Goal: Information Seeking & Learning: Check status

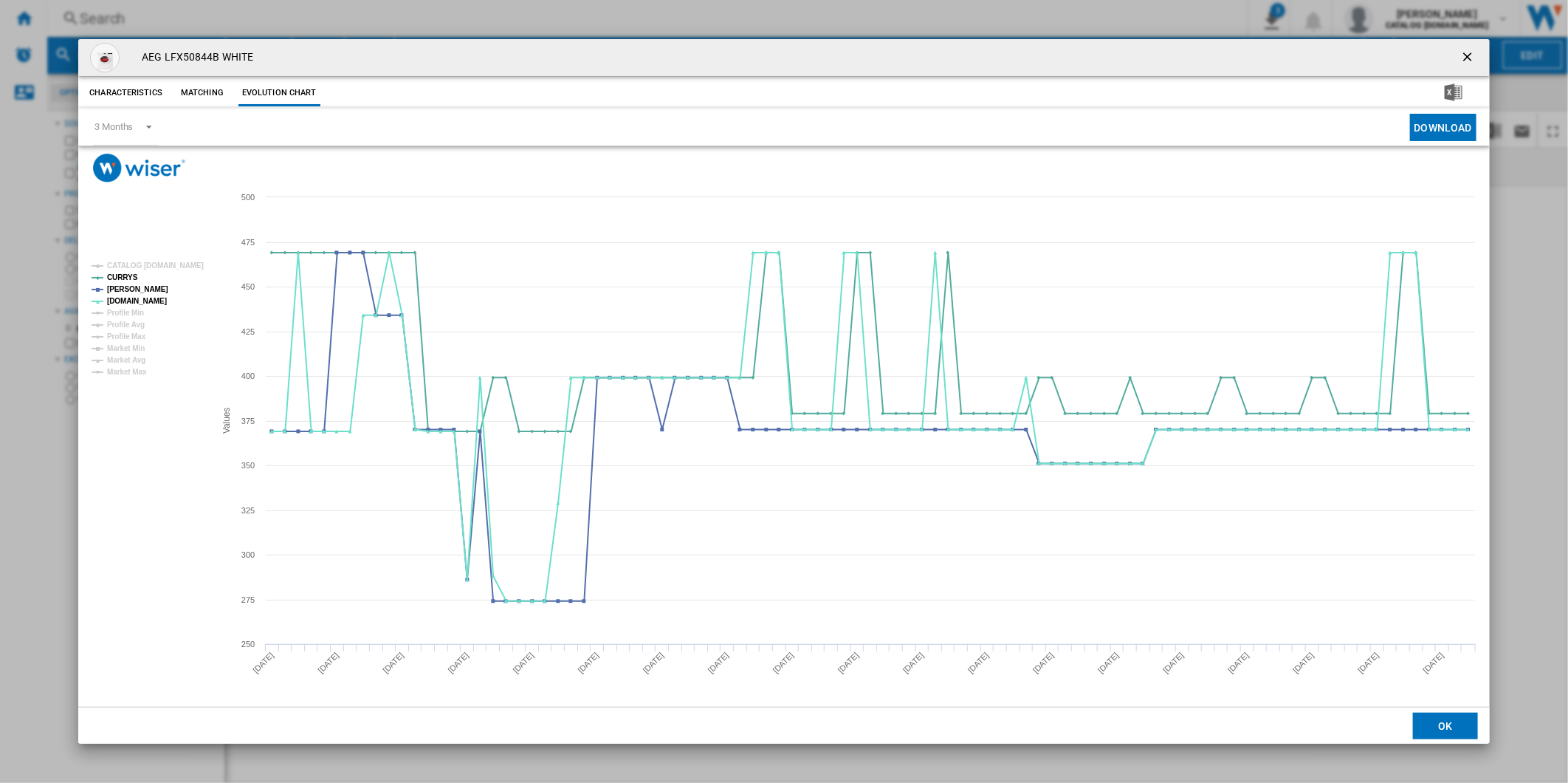
click at [1480, 48] on button "Product popup" at bounding box center [1469, 58] width 30 height 30
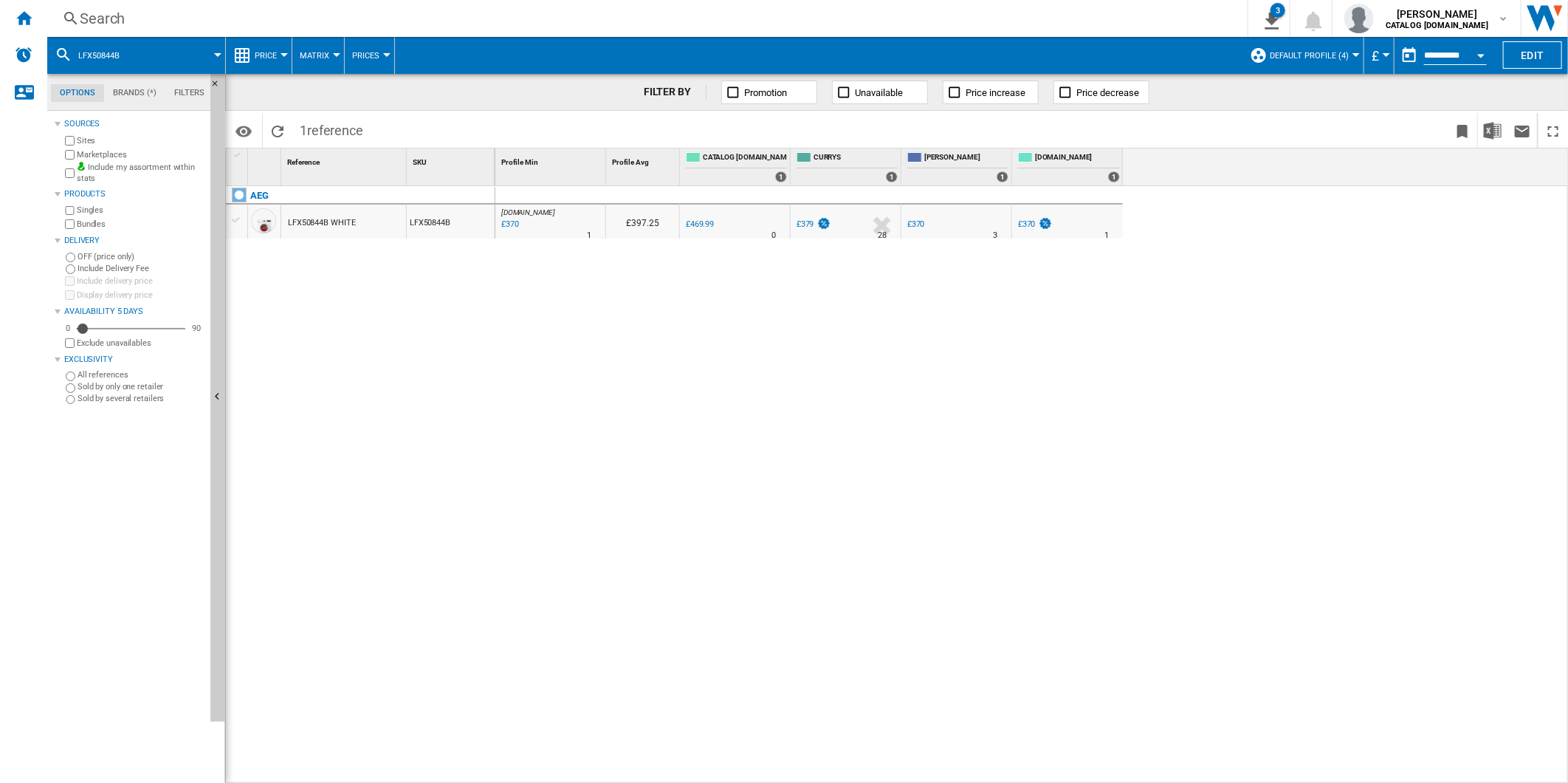
click at [451, 23] on div "Search" at bounding box center [644, 19] width 1130 height 21
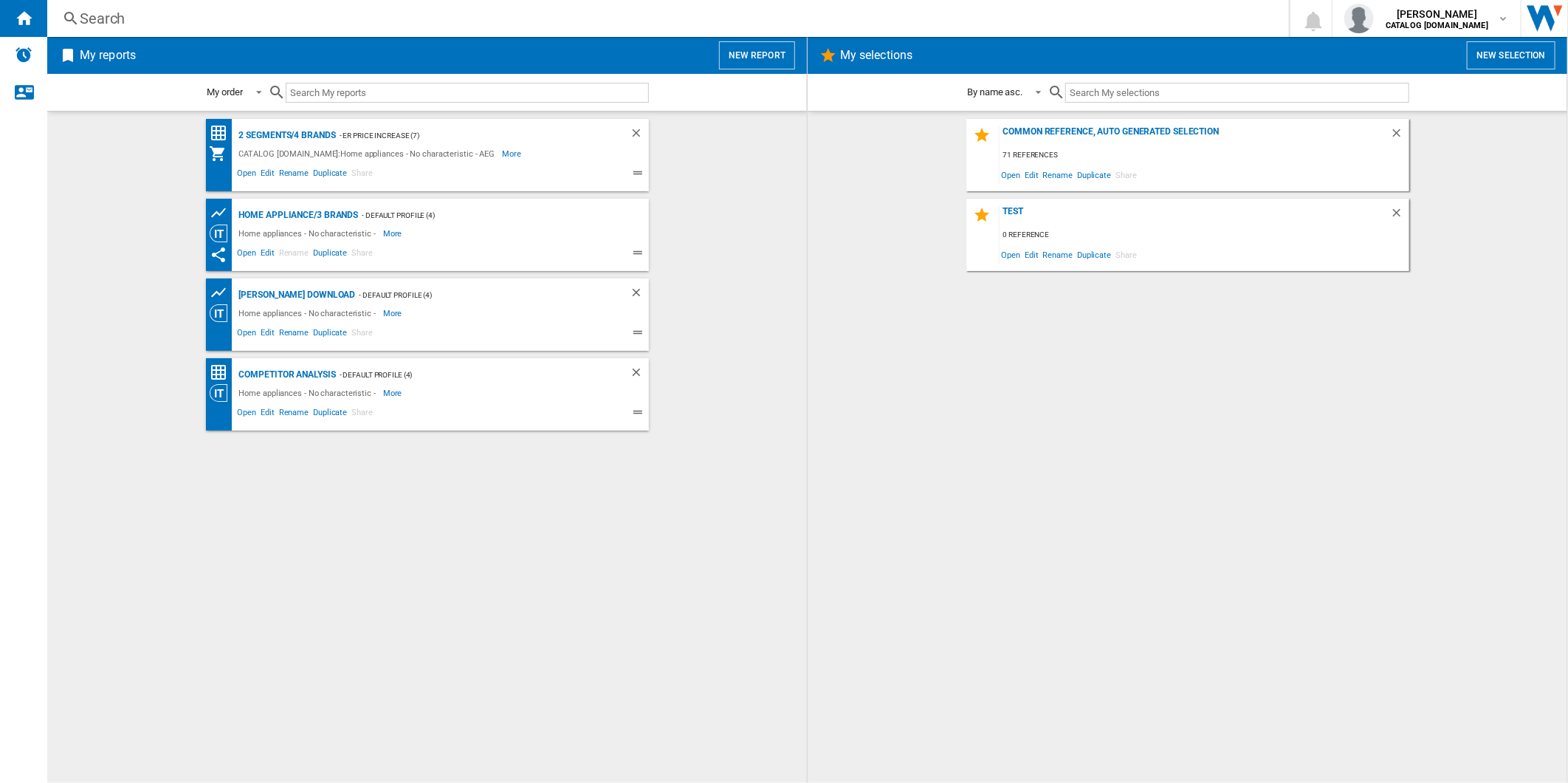
click at [461, 16] on div "Search" at bounding box center [664, 19] width 1171 height 21
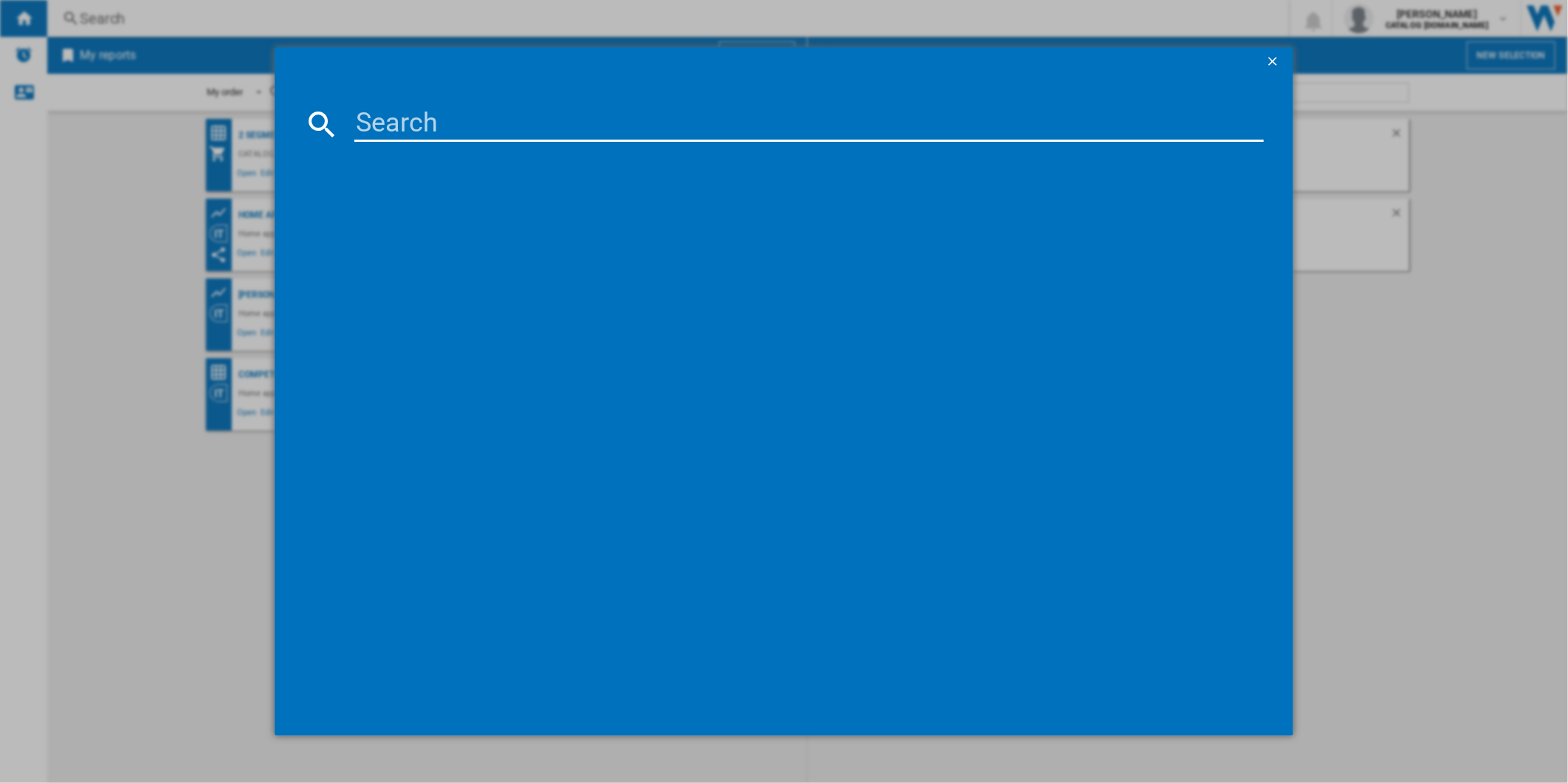
click at [449, 122] on input at bounding box center [810, 124] width 910 height 35
paste input "CGX1130ACW"
type input "CGX1130ACW"
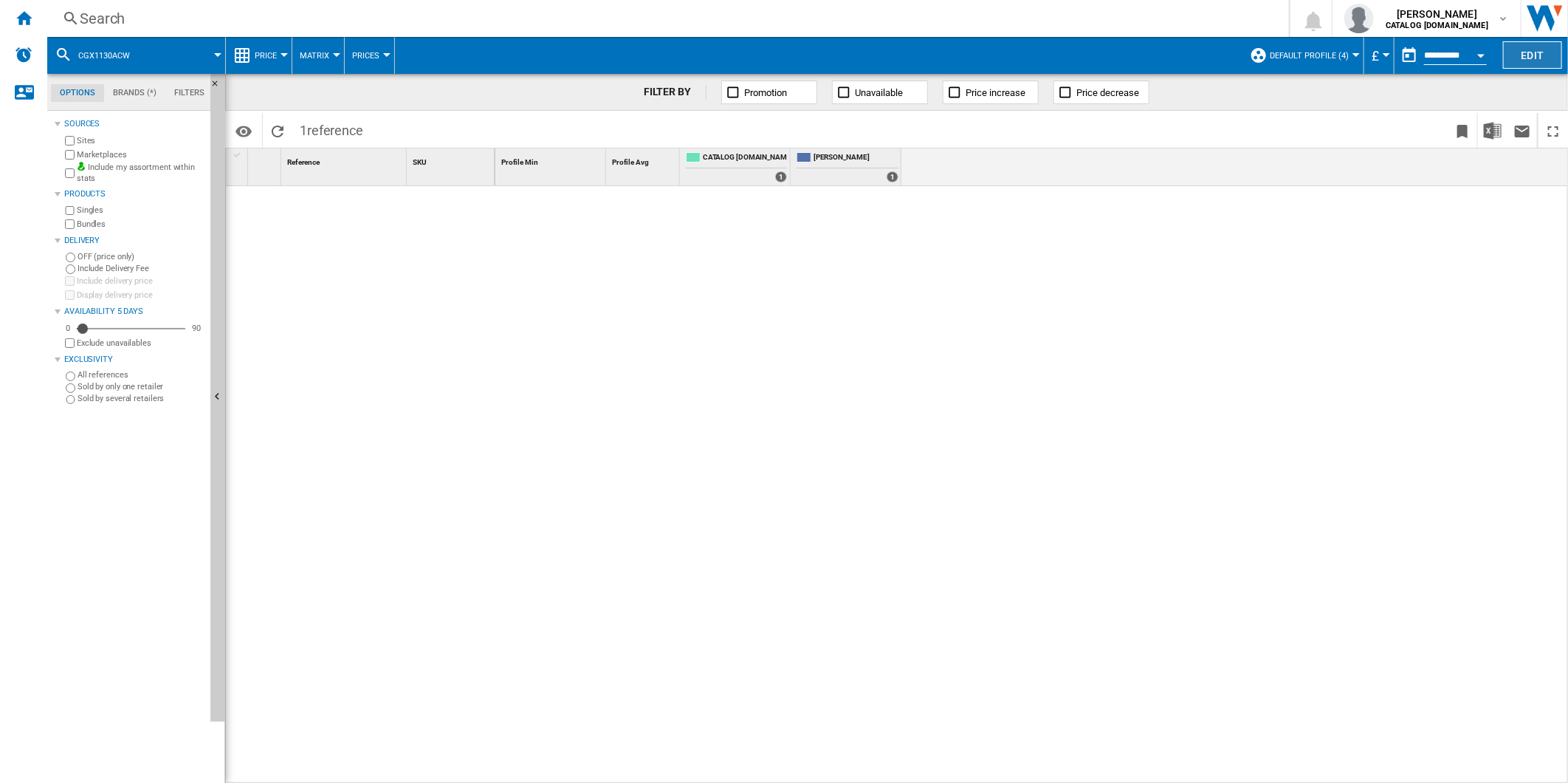
click at [1533, 56] on button "Edit" at bounding box center [1532, 54] width 59 height 27
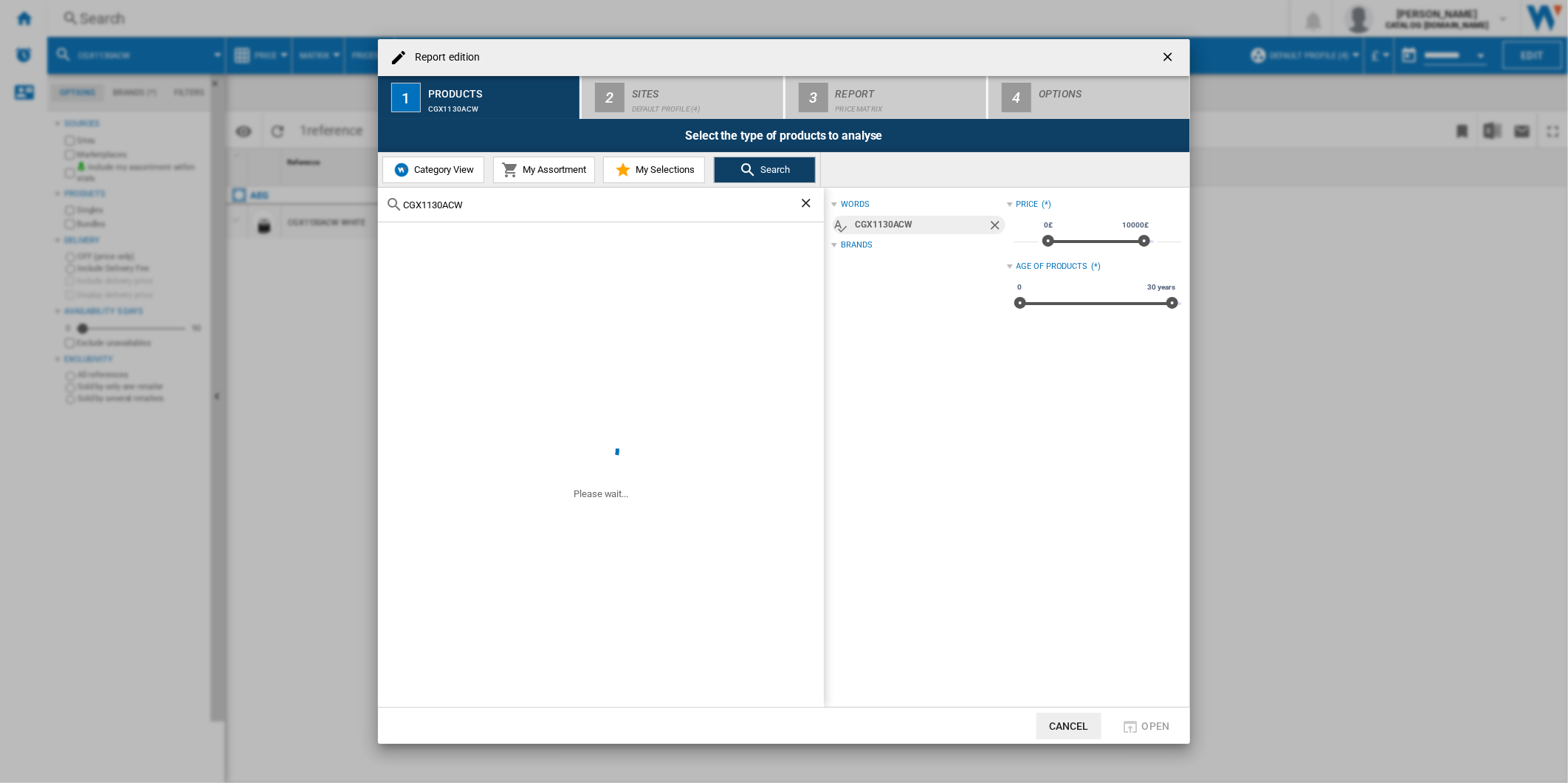
click at [1166, 49] on ng-md-icon "getI18NText('BUTTONS.CLOSE_DIALOG')" at bounding box center [1169, 58] width 18 height 18
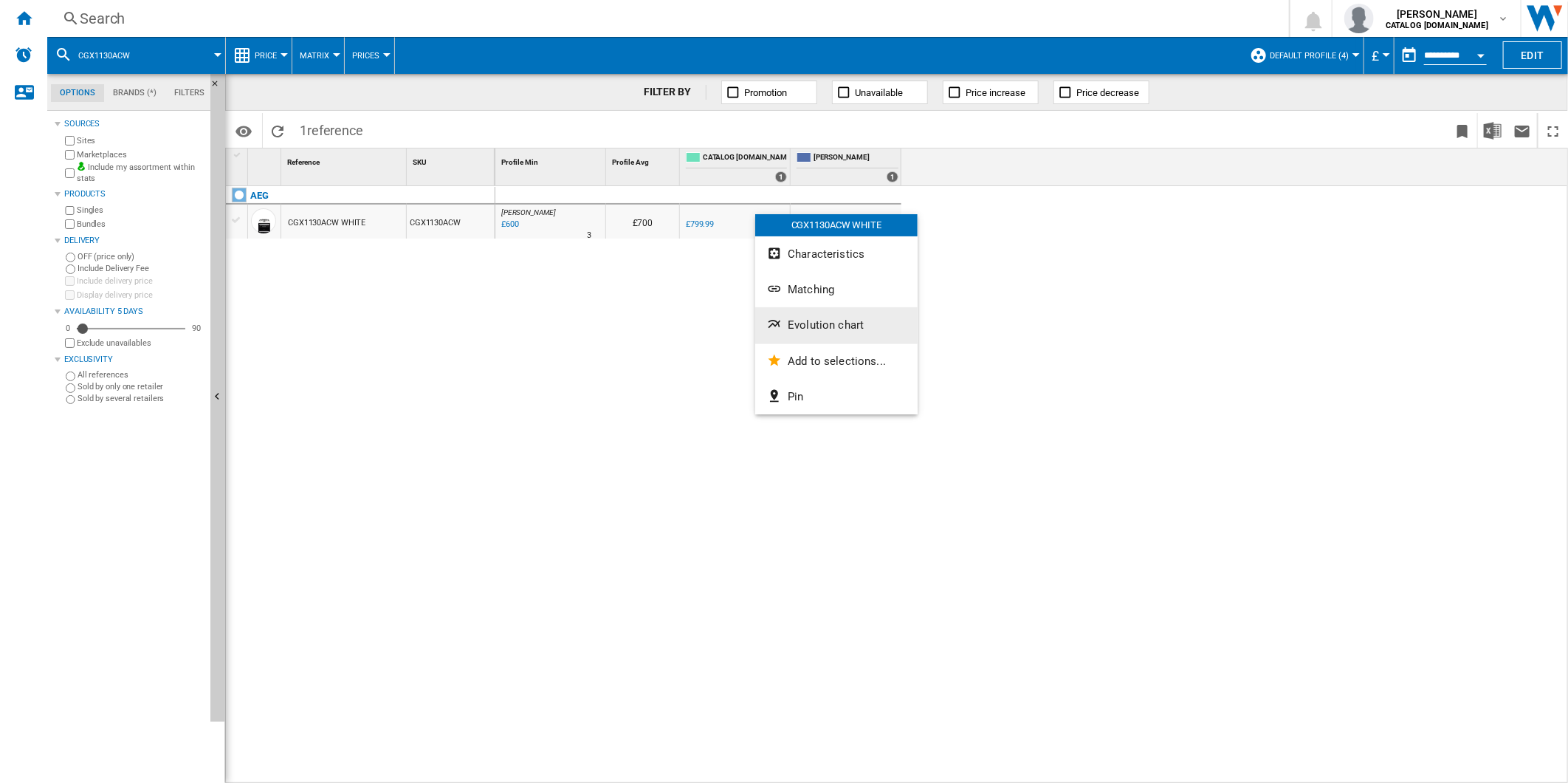
click at [837, 311] on button "Evolution chart" at bounding box center [836, 325] width 162 height 35
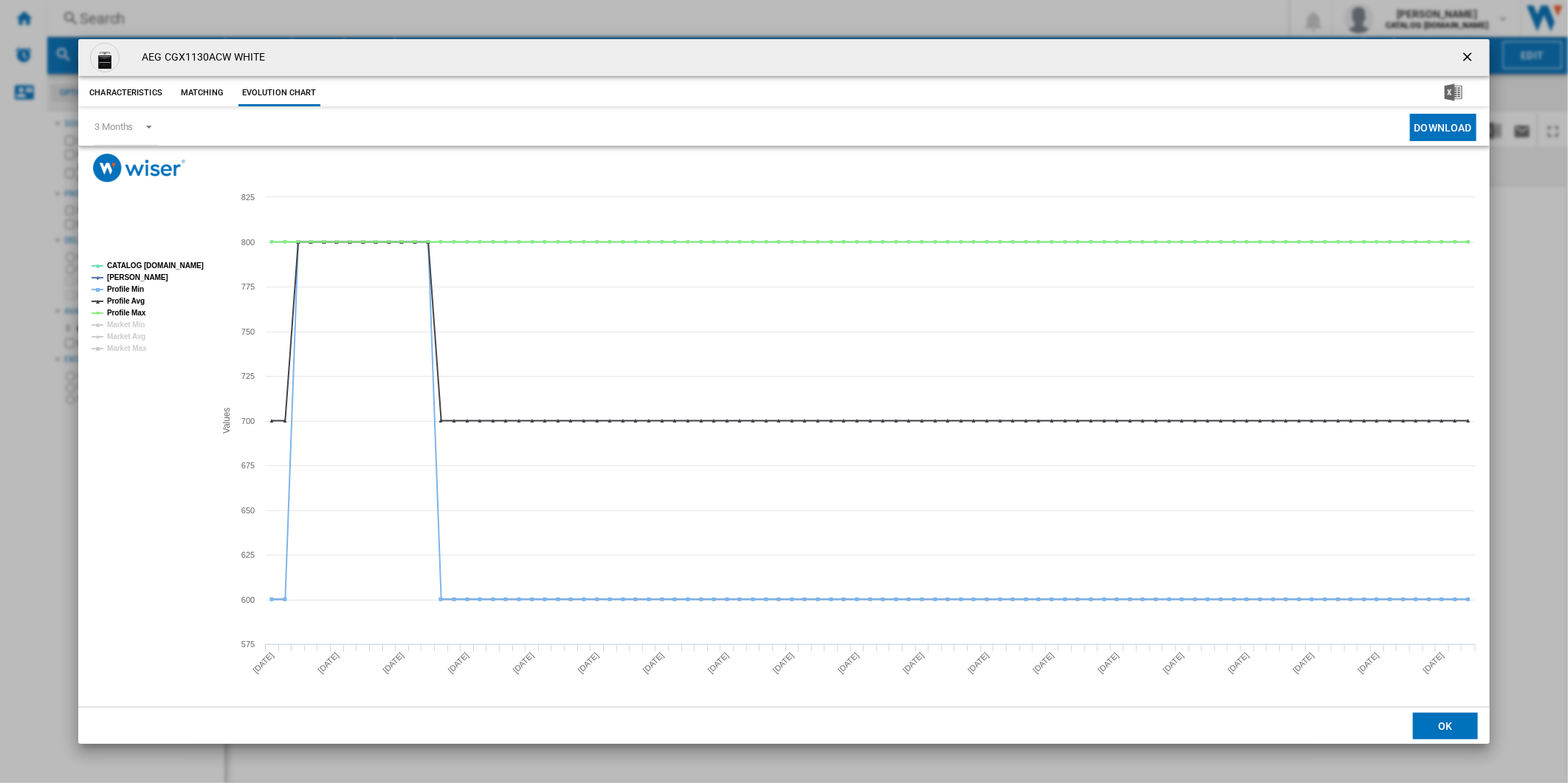
click at [1463, 56] on ng-md-icon "getI18NText('BUTTONS.CLOSE_DIALOG')" at bounding box center [1468, 58] width 18 height 18
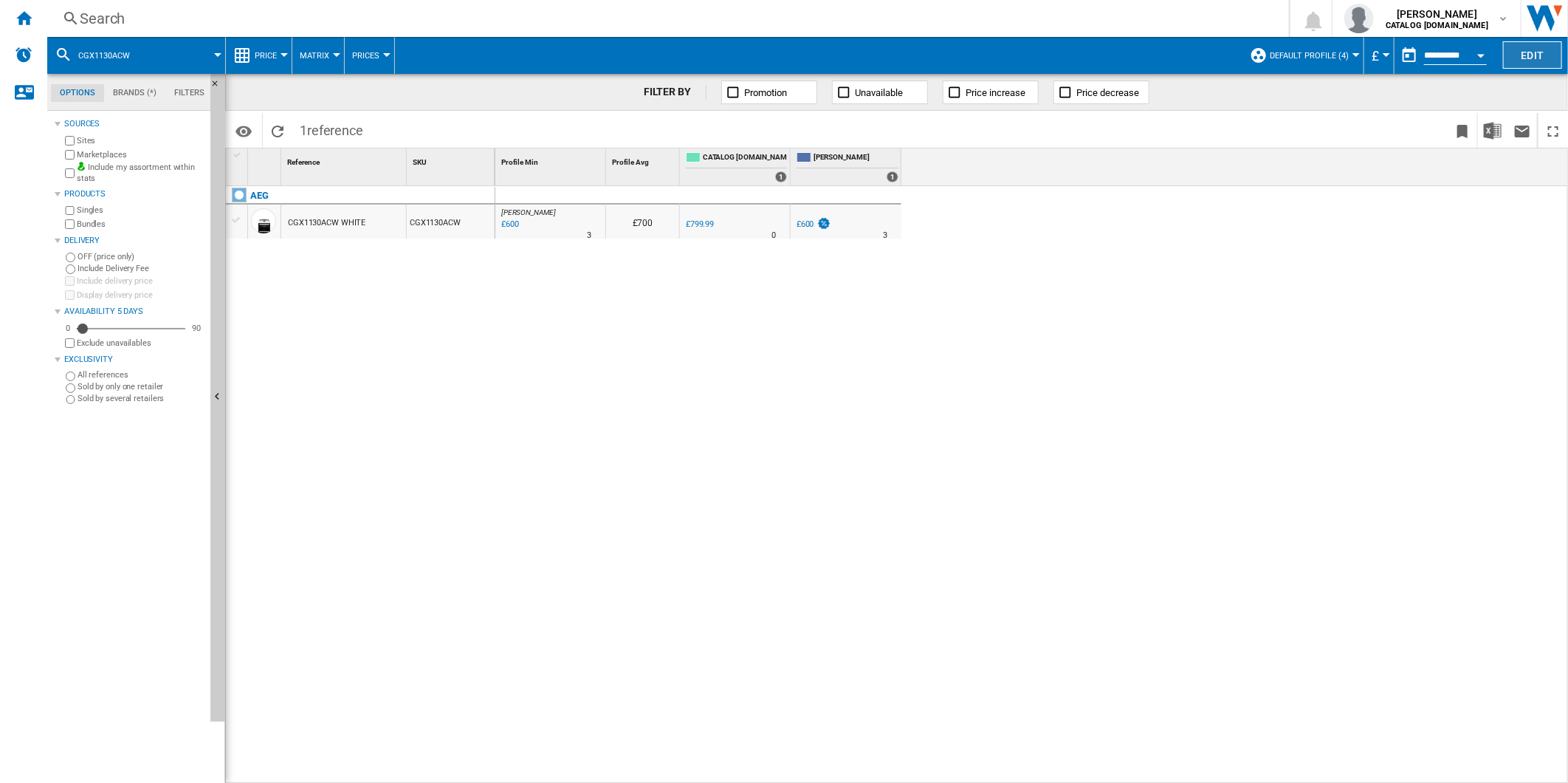
click at [1522, 58] on button "Edit" at bounding box center [1532, 54] width 59 height 27
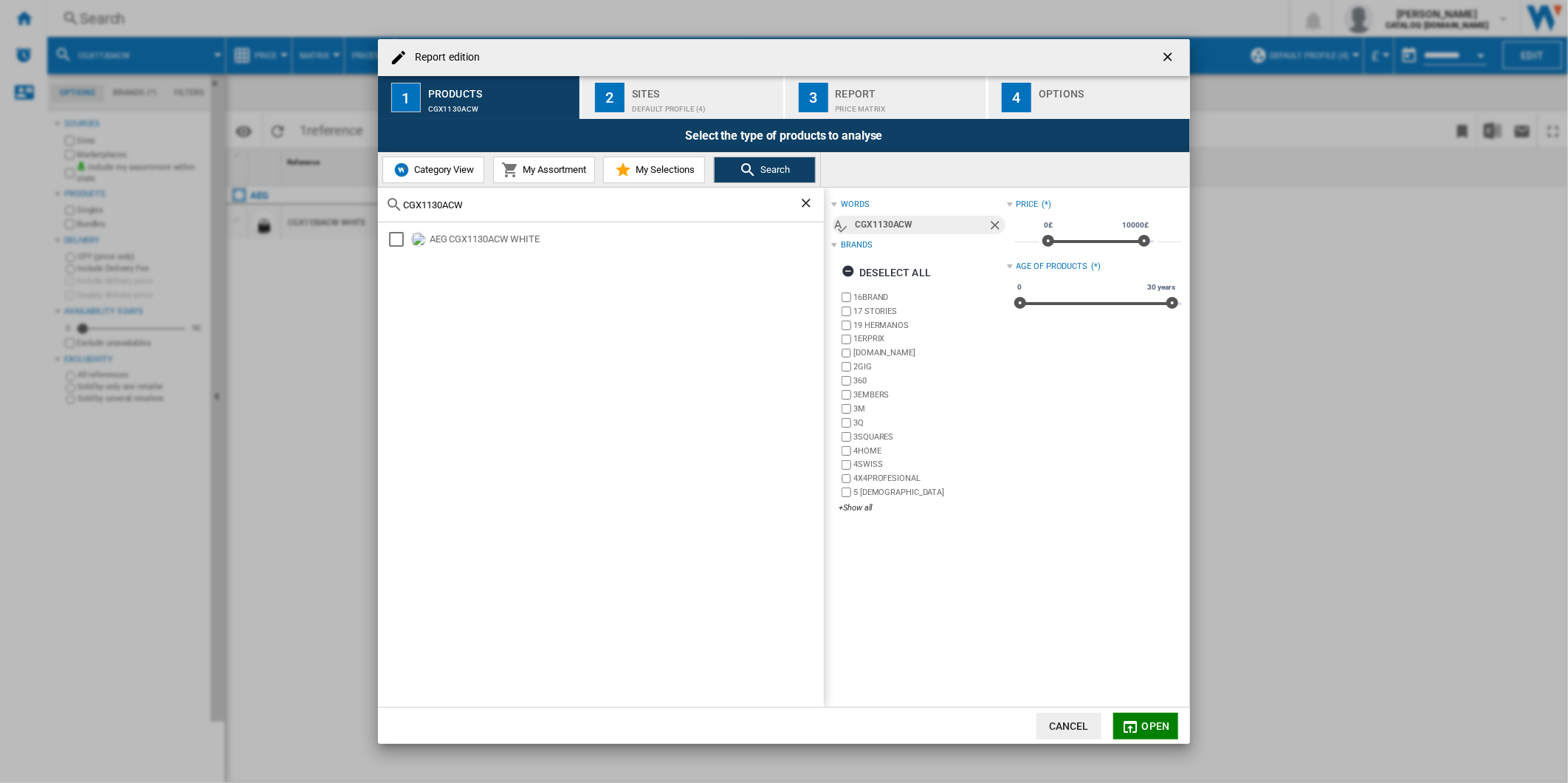
click at [670, 97] on div "Default profile (4)" at bounding box center [704, 105] width 146 height 16
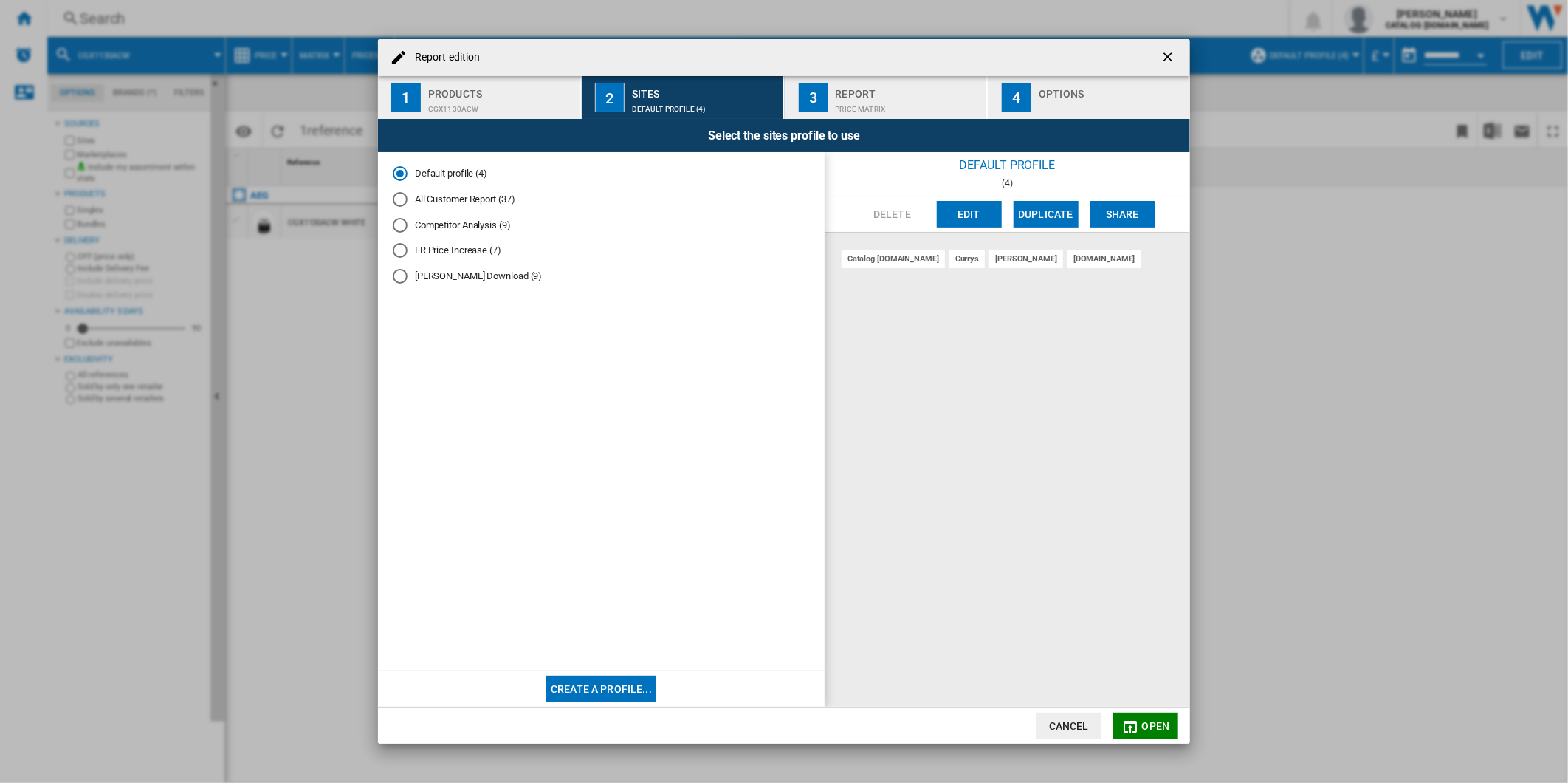
click at [1172, 52] on ng-md-icon "getI18NText('BUTTONS.CLOSE_DIALOG')" at bounding box center [1169, 58] width 18 height 18
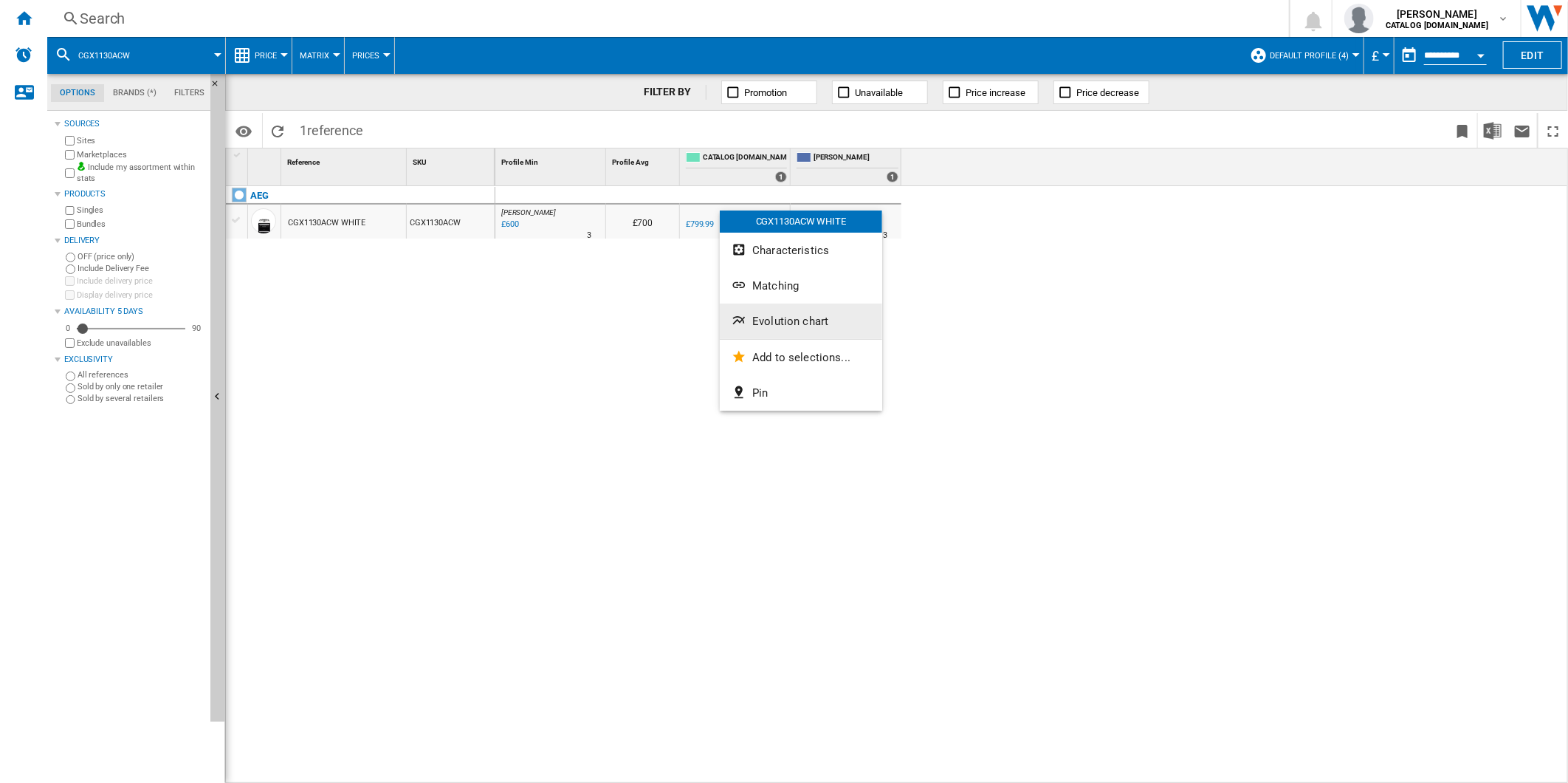
click at [791, 315] on span "Evolution chart" at bounding box center [790, 321] width 76 height 13
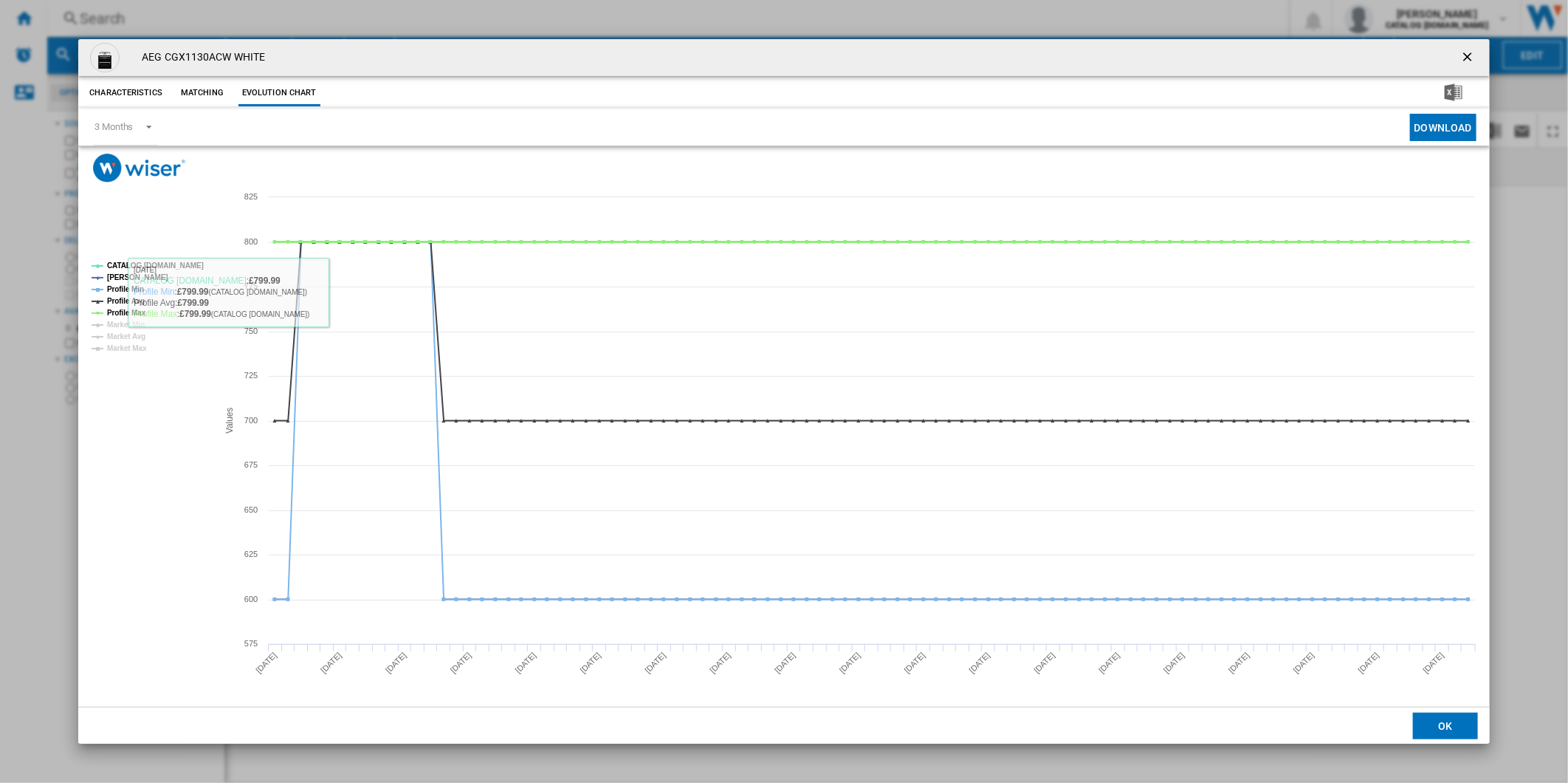
click at [121, 309] on tspan "Profile Max" at bounding box center [127, 313] width 39 height 8
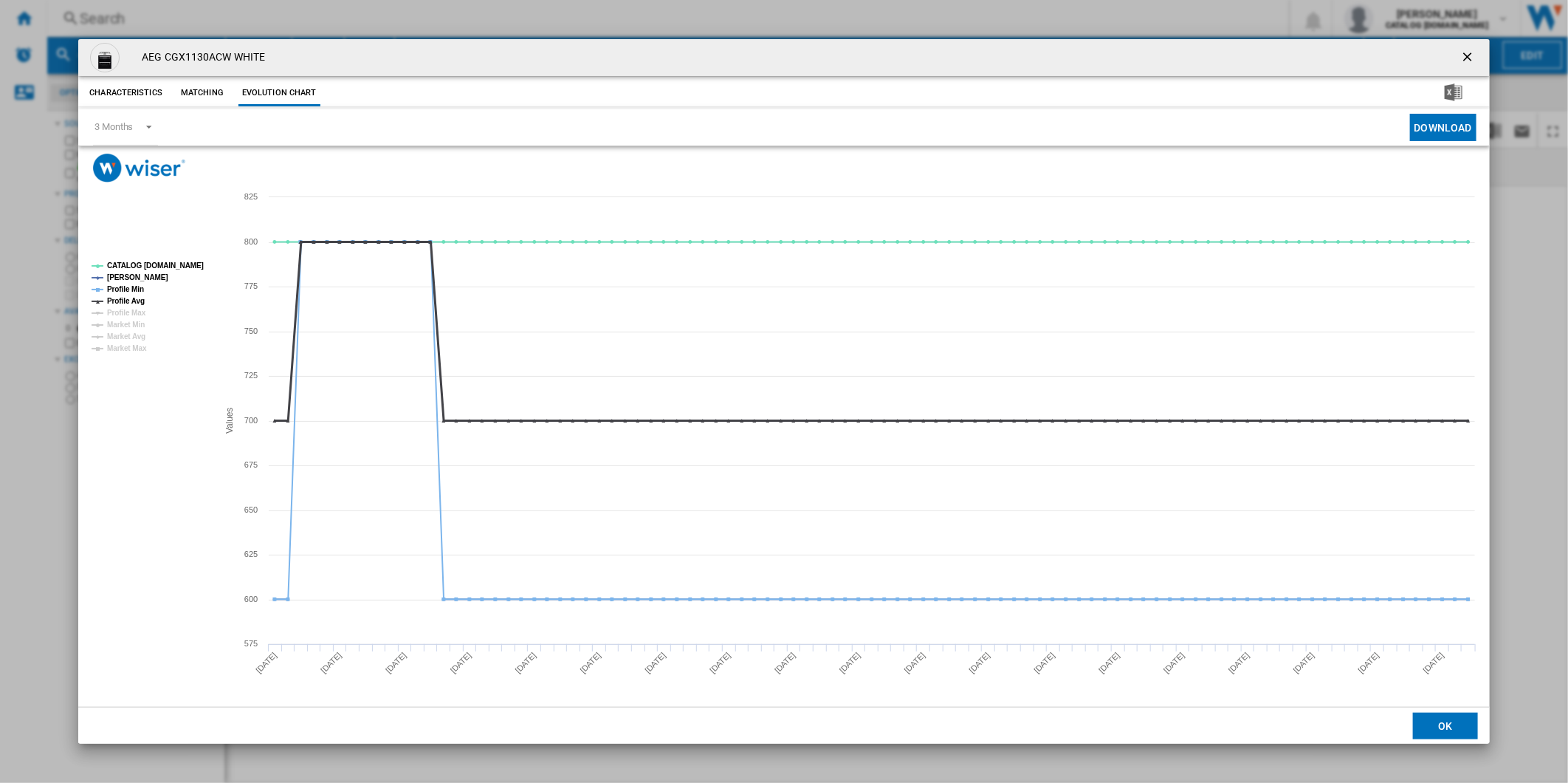
click at [126, 298] on tspan "Profile Avg" at bounding box center [126, 301] width 37 height 8
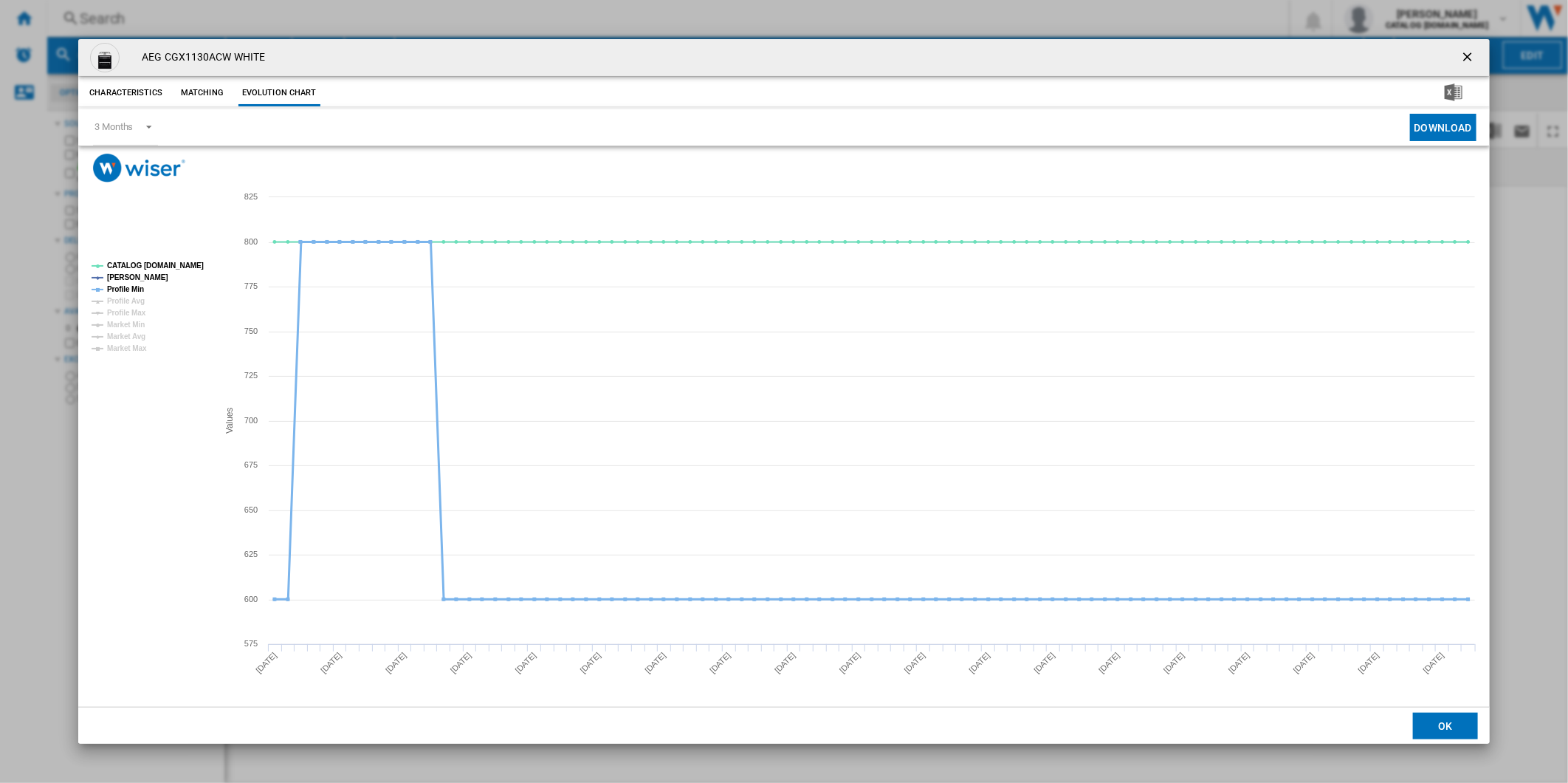
click at [127, 285] on tspan "Profile Min" at bounding box center [126, 288] width 37 height 8
click at [148, 264] on tspan "CATALOG [DOMAIN_NAME]" at bounding box center [156, 265] width 97 height 8
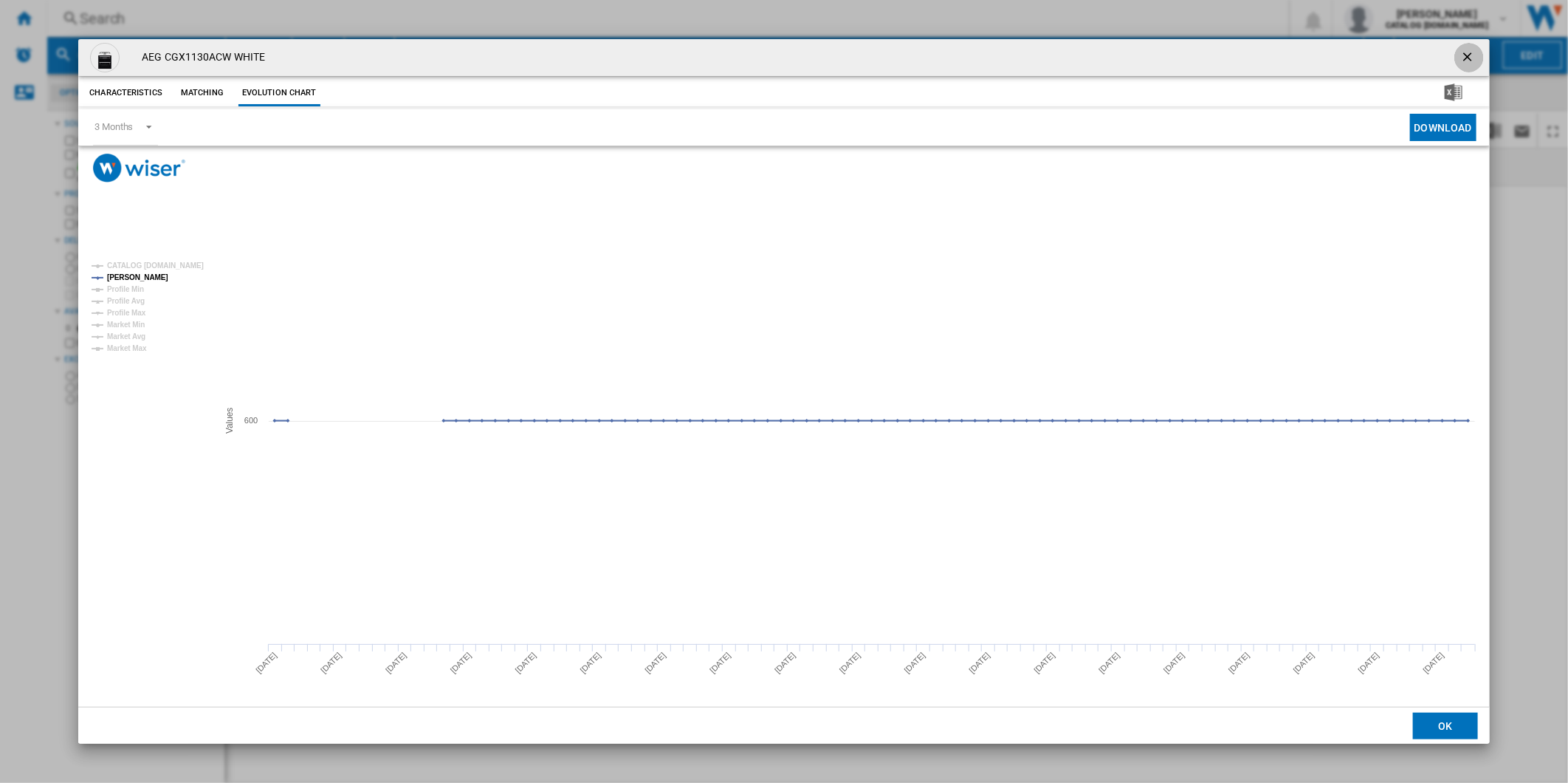
drag, startPoint x: 1478, startPoint y: 55, endPoint x: 1127, endPoint y: 45, distance: 351.1
click at [1477, 55] on button "Product popup" at bounding box center [1469, 58] width 30 height 30
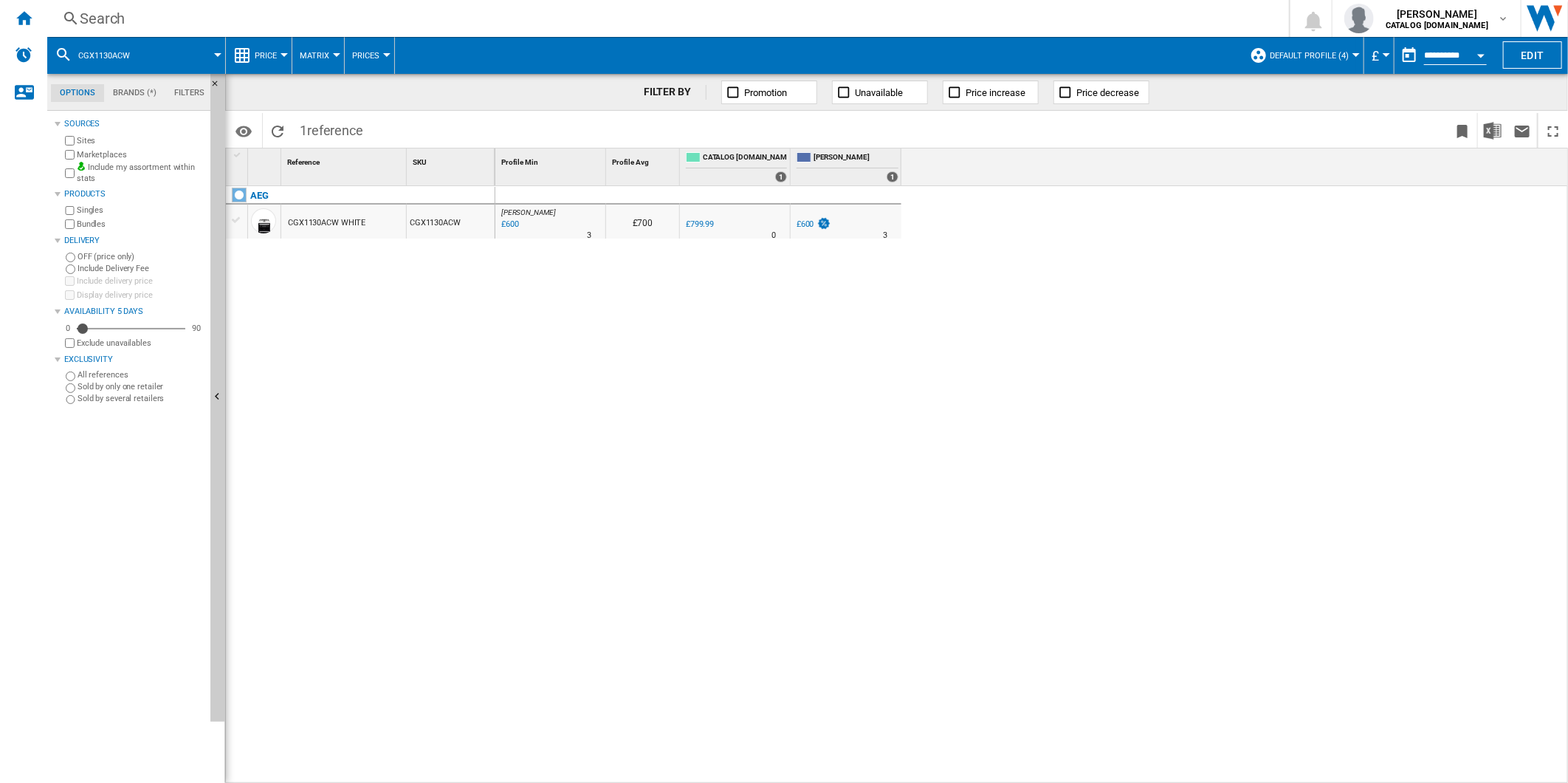
click at [865, 20] on div "Search" at bounding box center [664, 19] width 1171 height 21
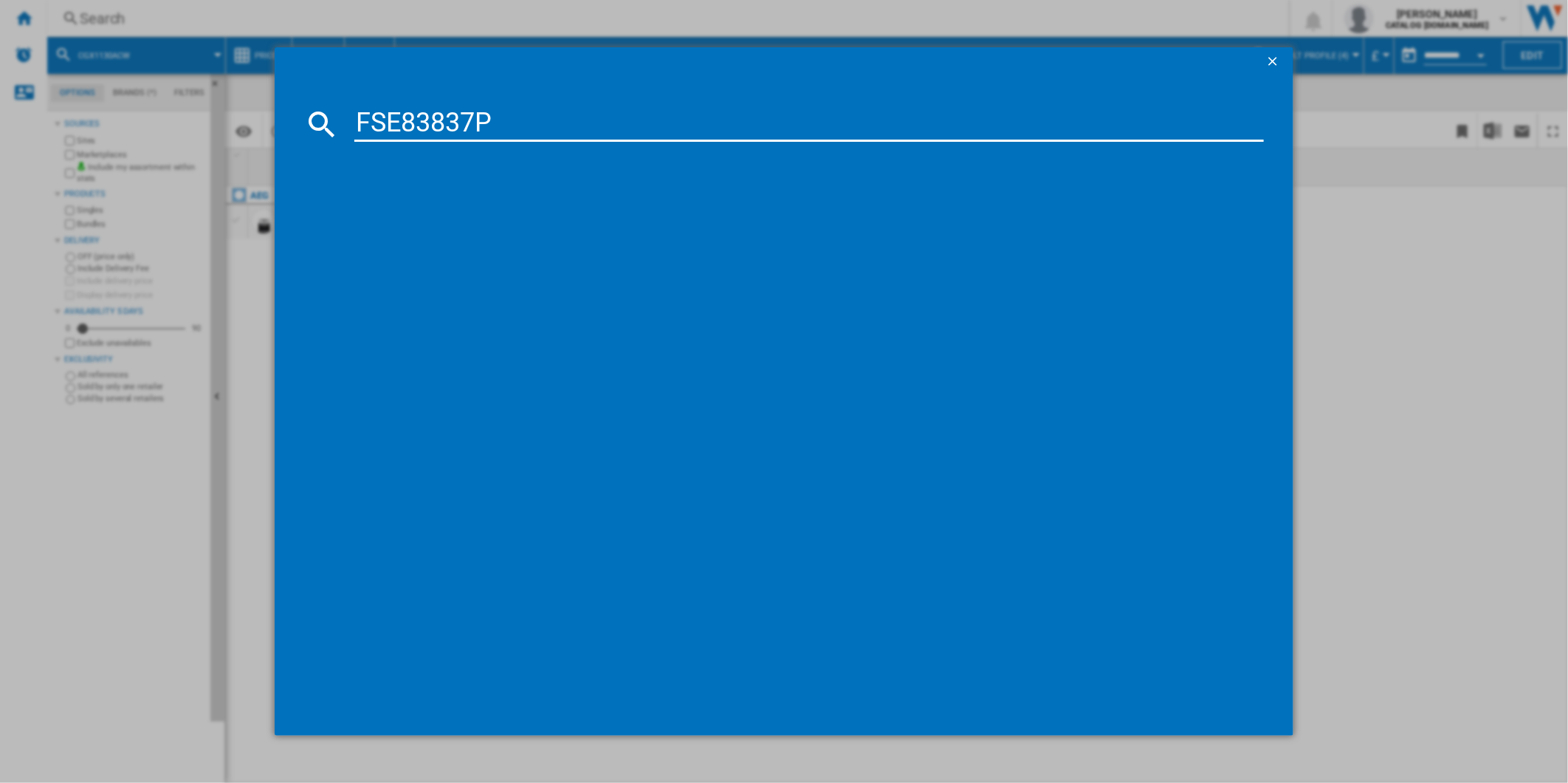
type input "FSE83837P"
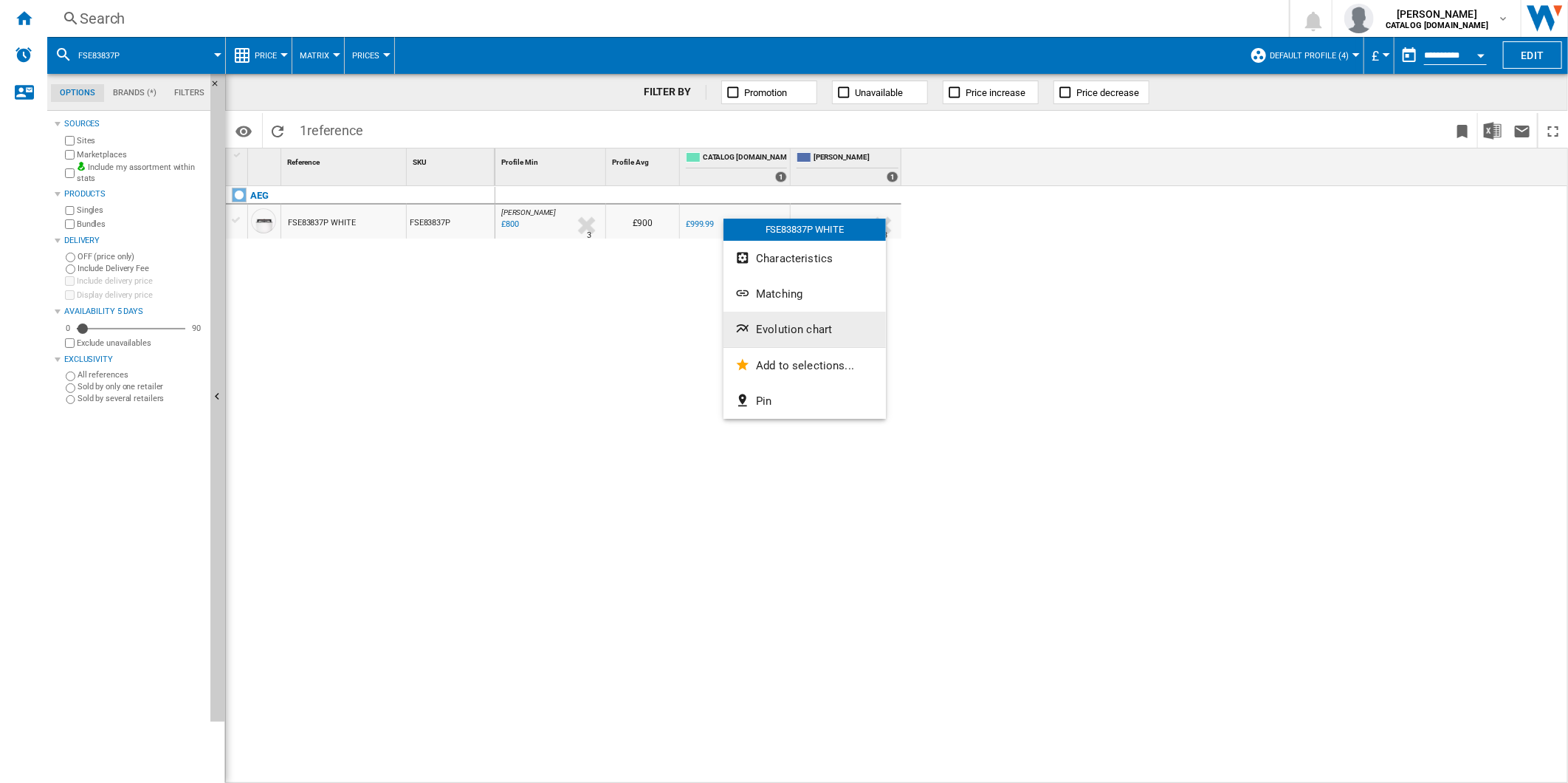
click at [815, 330] on span "Evolution chart" at bounding box center [794, 329] width 76 height 13
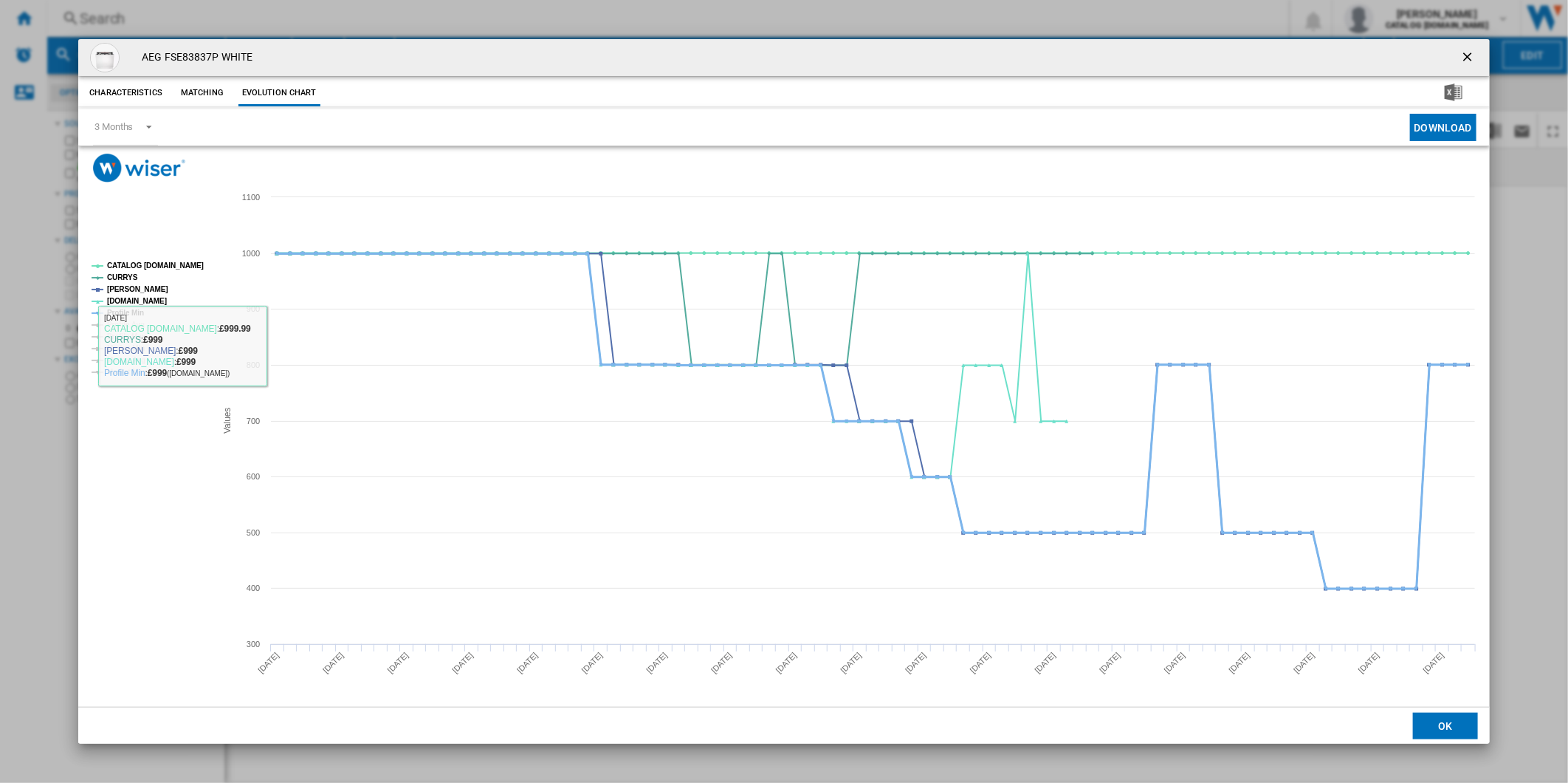
click at [111, 314] on tspan "Profile Min" at bounding box center [126, 313] width 37 height 8
click at [147, 263] on tspan "CATALOG [DOMAIN_NAME]" at bounding box center [156, 265] width 97 height 8
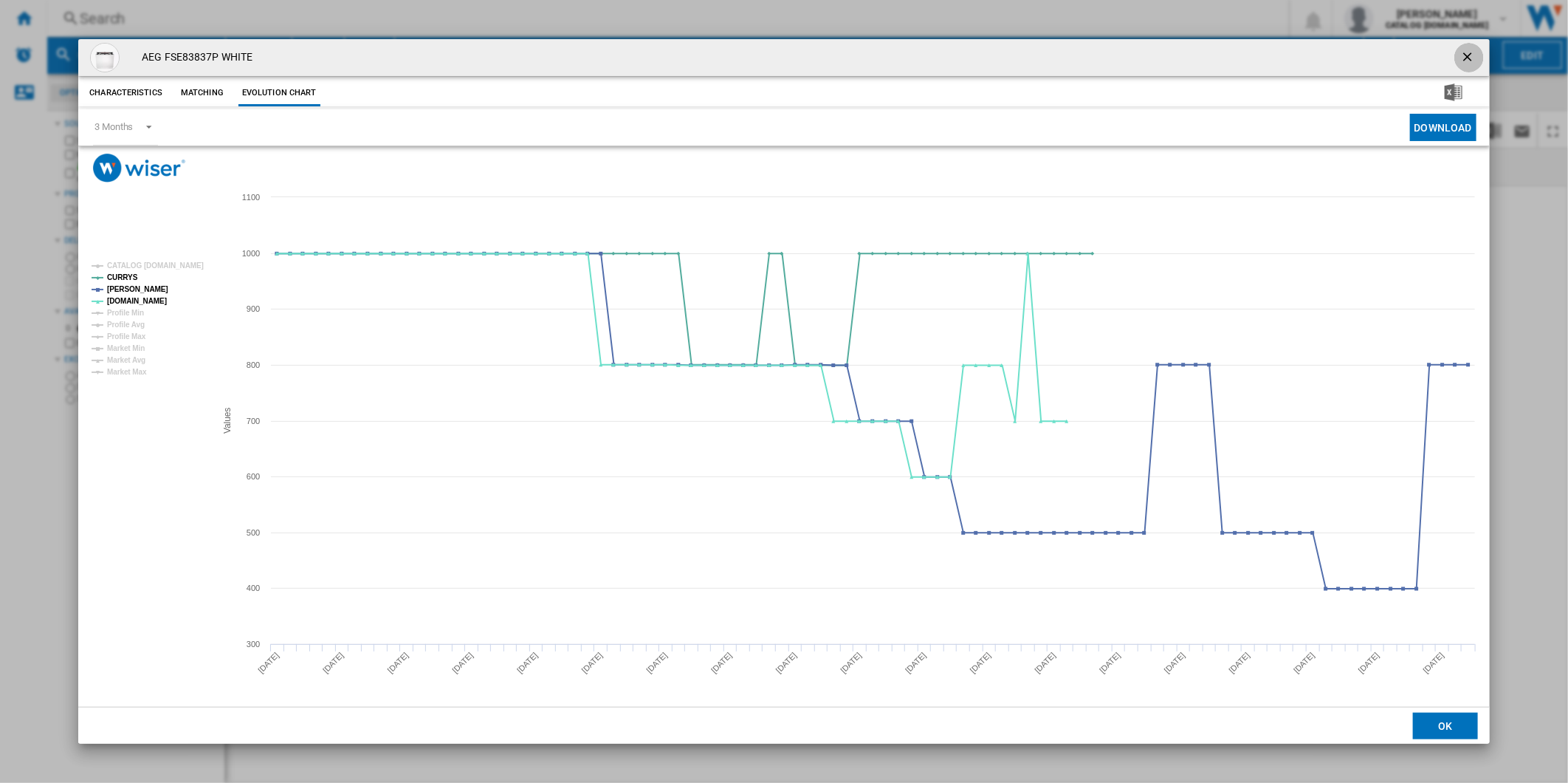
click at [1456, 48] on button "Product popup" at bounding box center [1469, 58] width 30 height 30
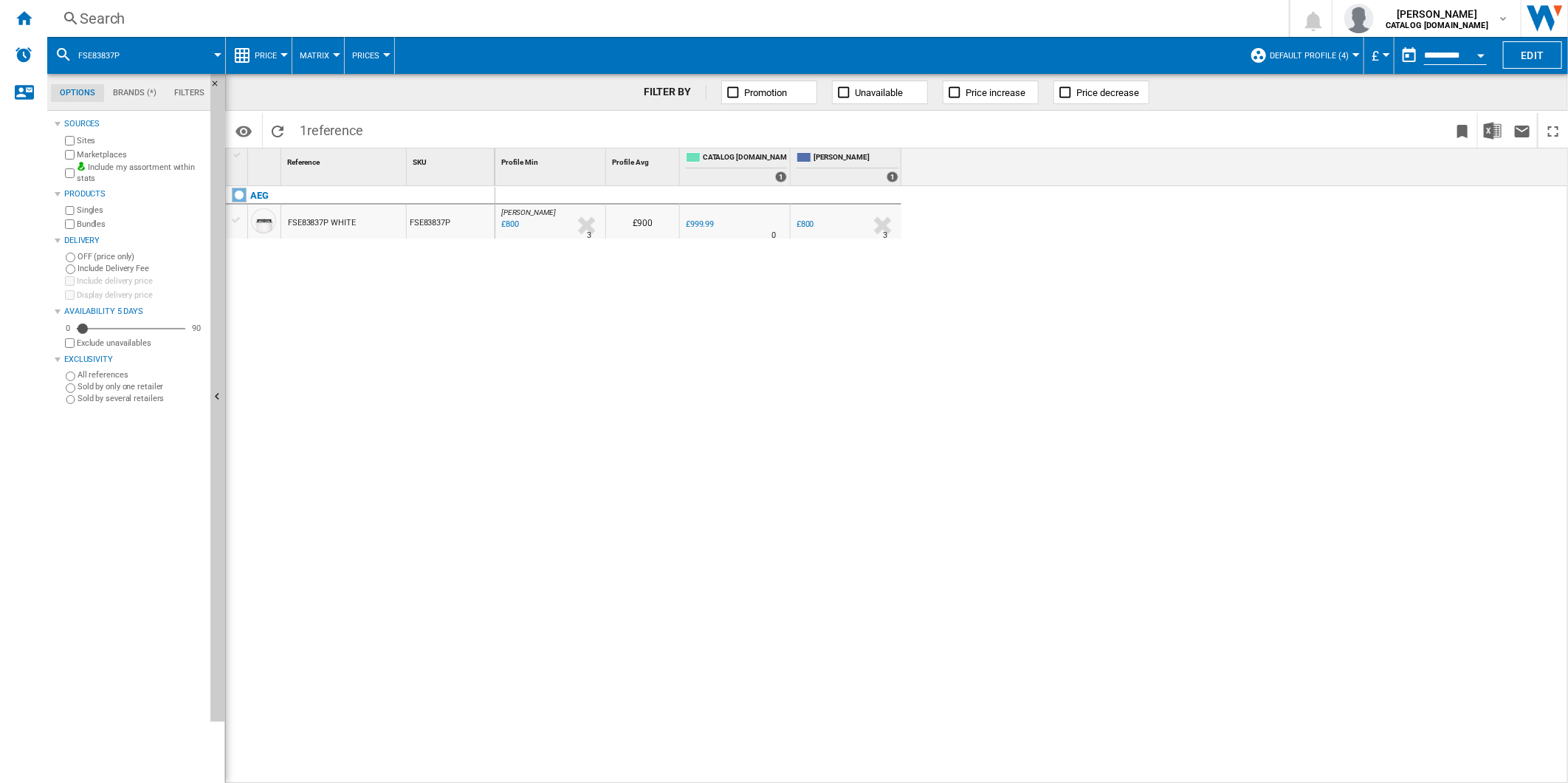
click at [937, 22] on div "Search" at bounding box center [664, 19] width 1171 height 21
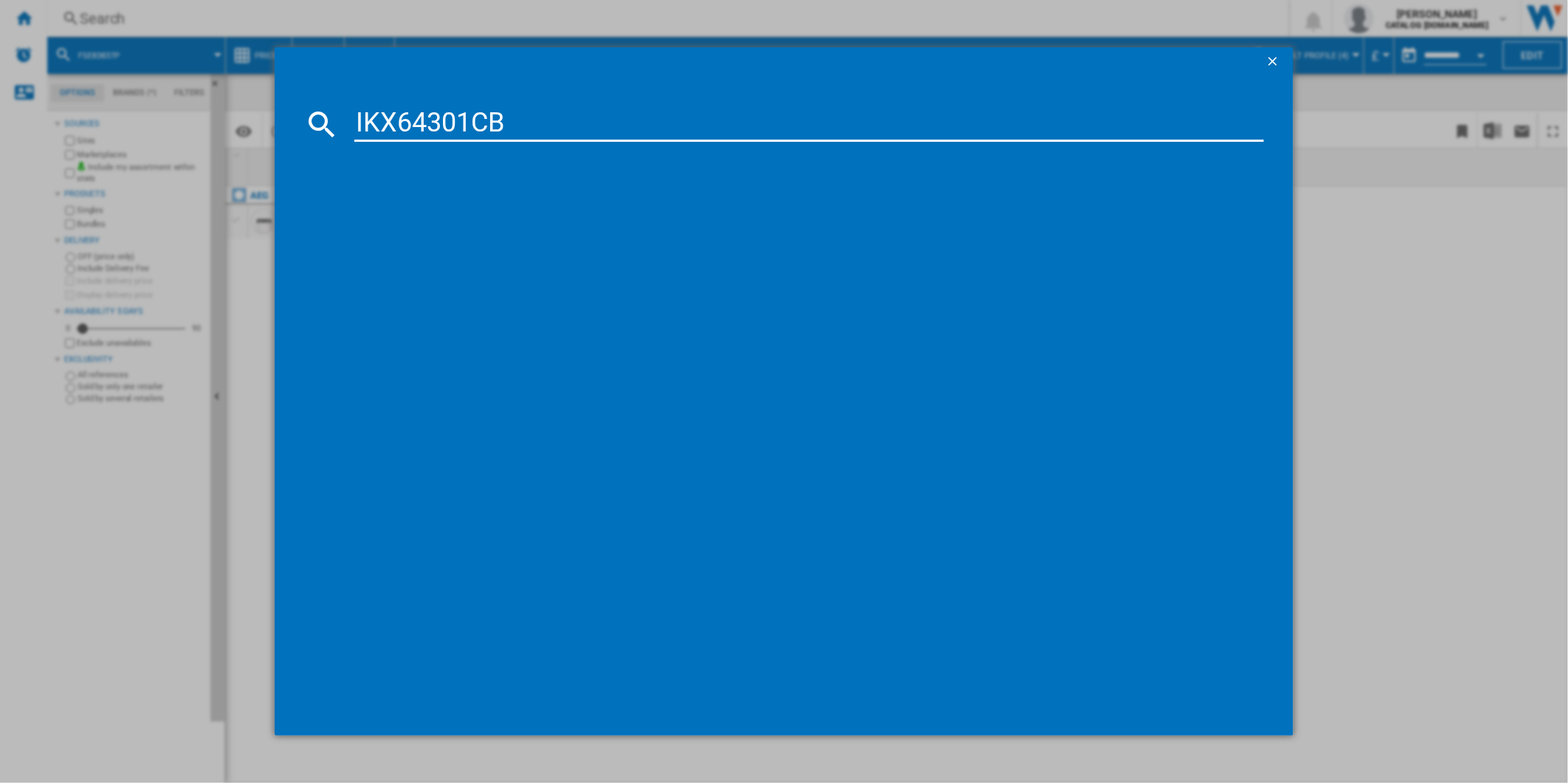
type input "IKX64301CB"
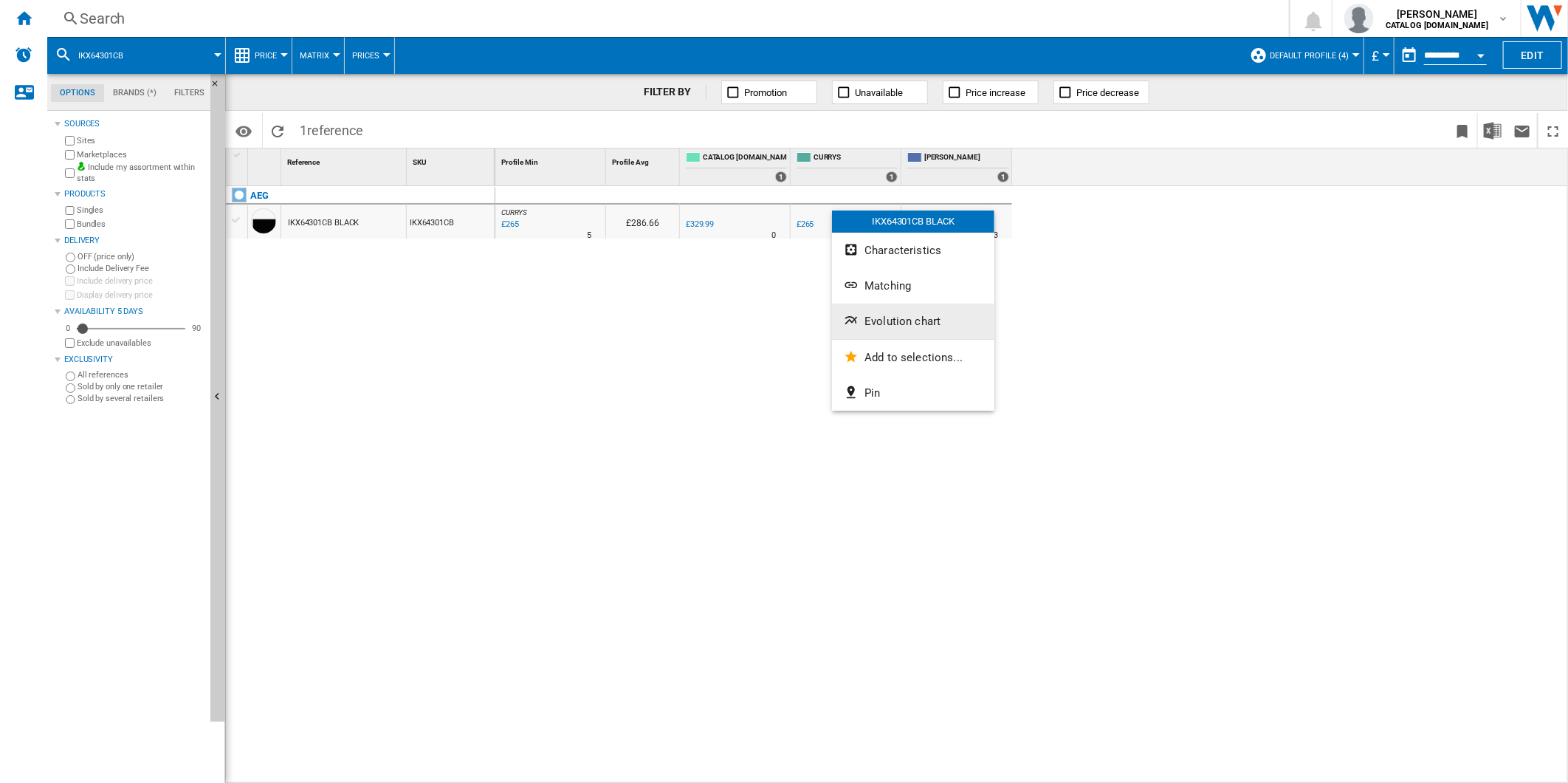
click at [898, 317] on span "Evolution chart" at bounding box center [903, 321] width 76 height 13
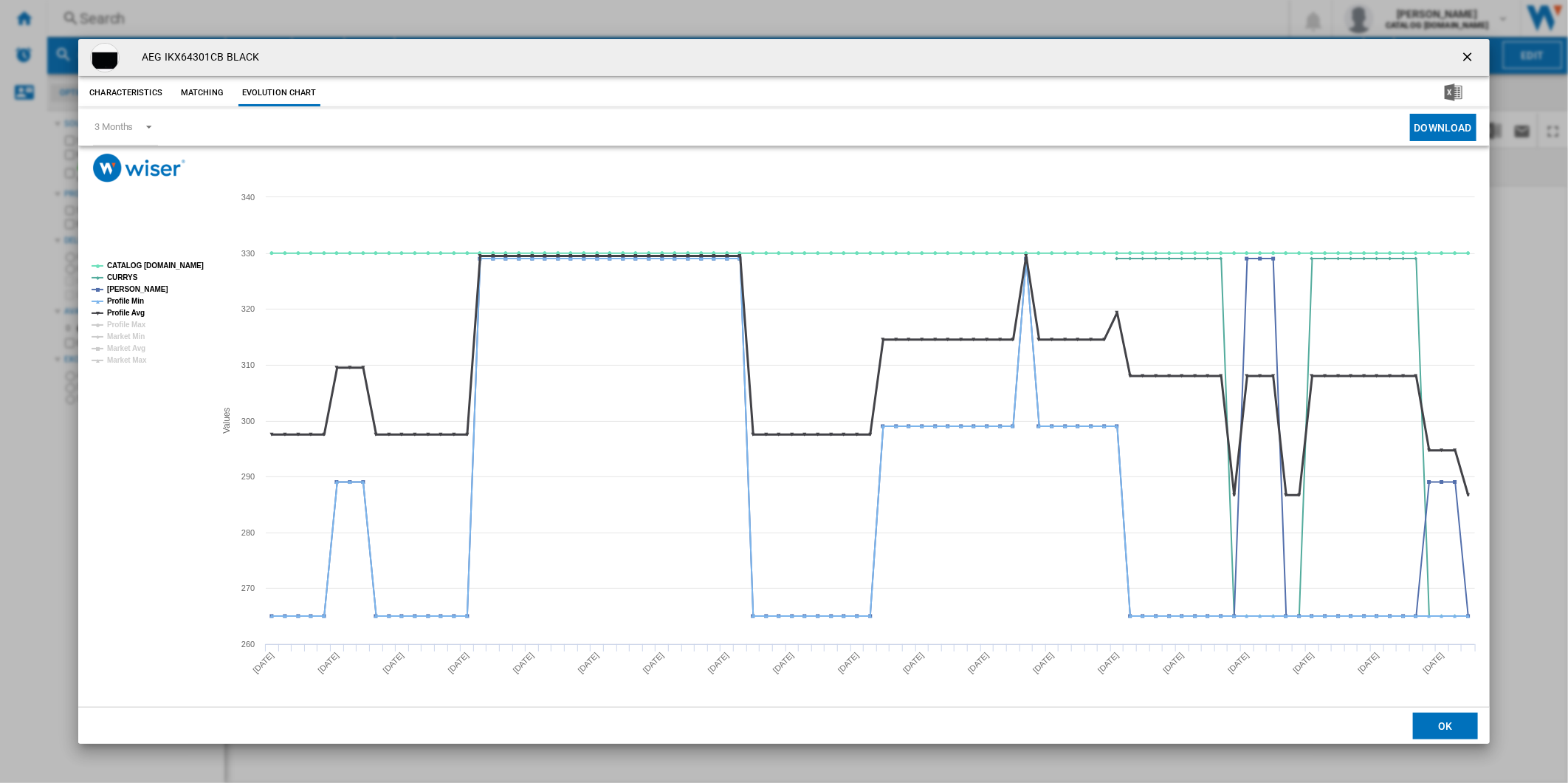
click at [131, 310] on tspan "Profile Avg" at bounding box center [126, 313] width 37 height 8
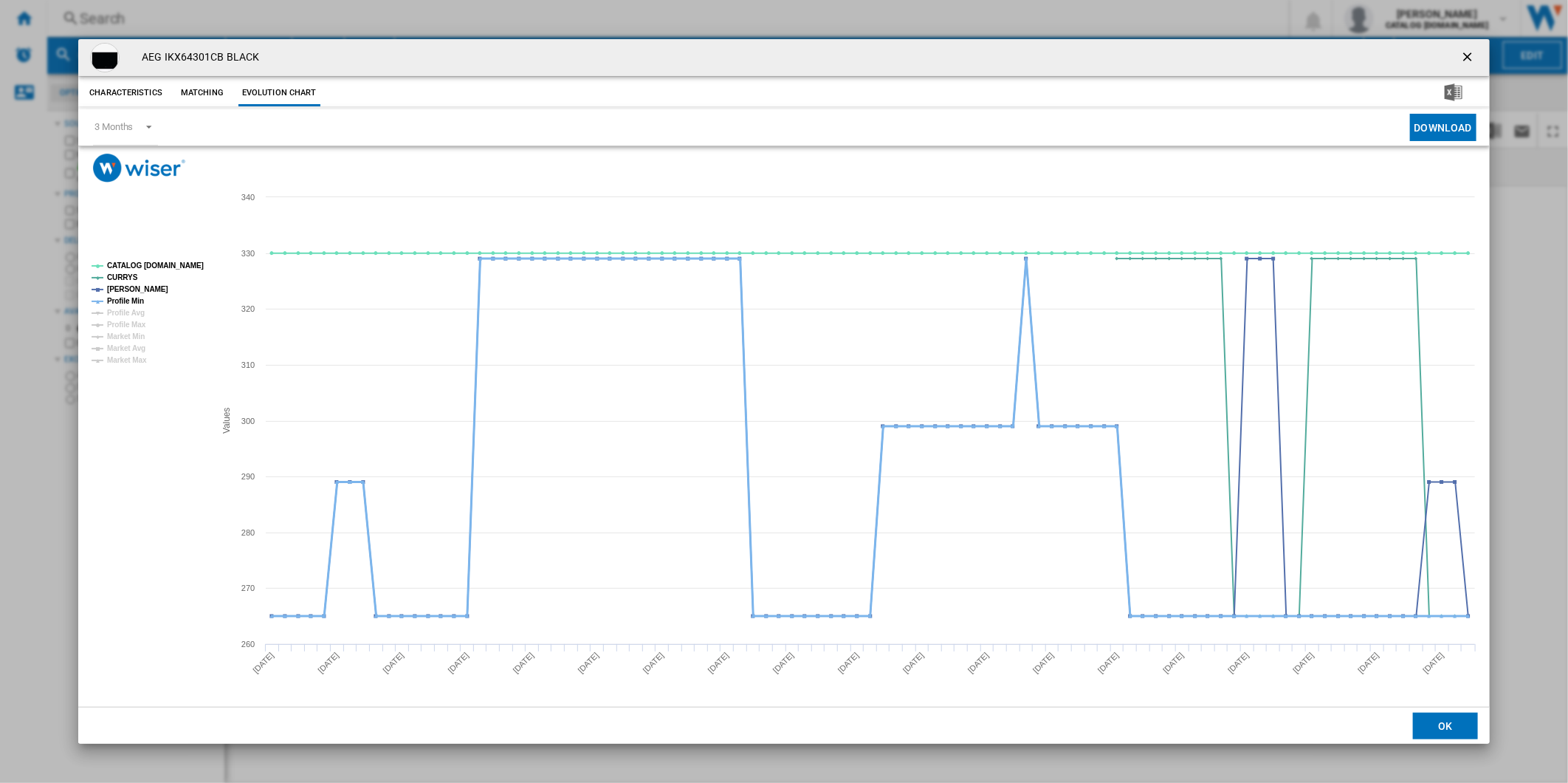
click at [133, 301] on tspan "Profile Min" at bounding box center [126, 301] width 37 height 8
click at [150, 263] on tspan "CATALOG [DOMAIN_NAME]" at bounding box center [156, 265] width 97 height 8
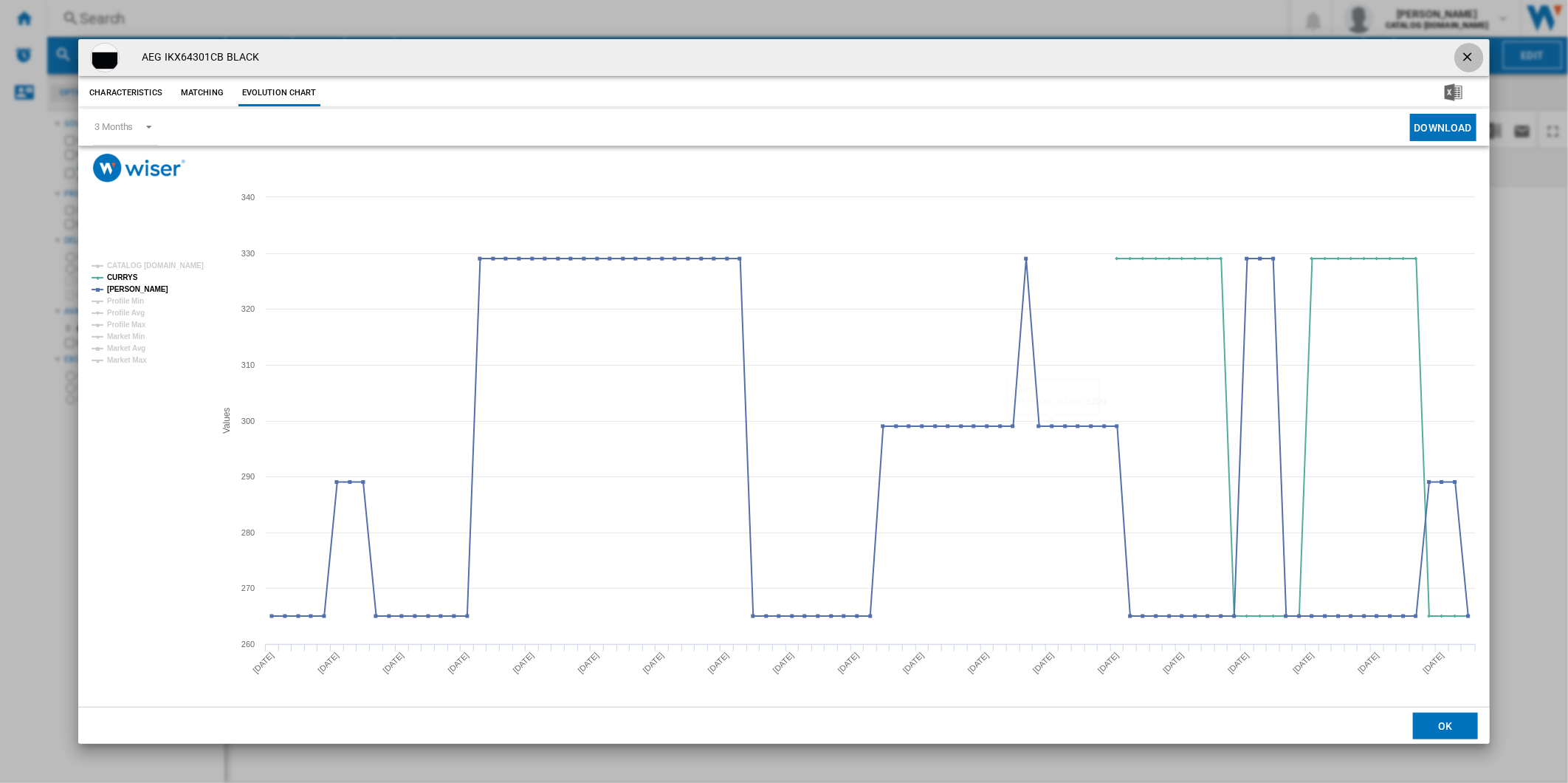
click at [1477, 50] on ng-md-icon "getI18NText('BUTTONS.CLOSE_DIALOG')" at bounding box center [1468, 58] width 18 height 18
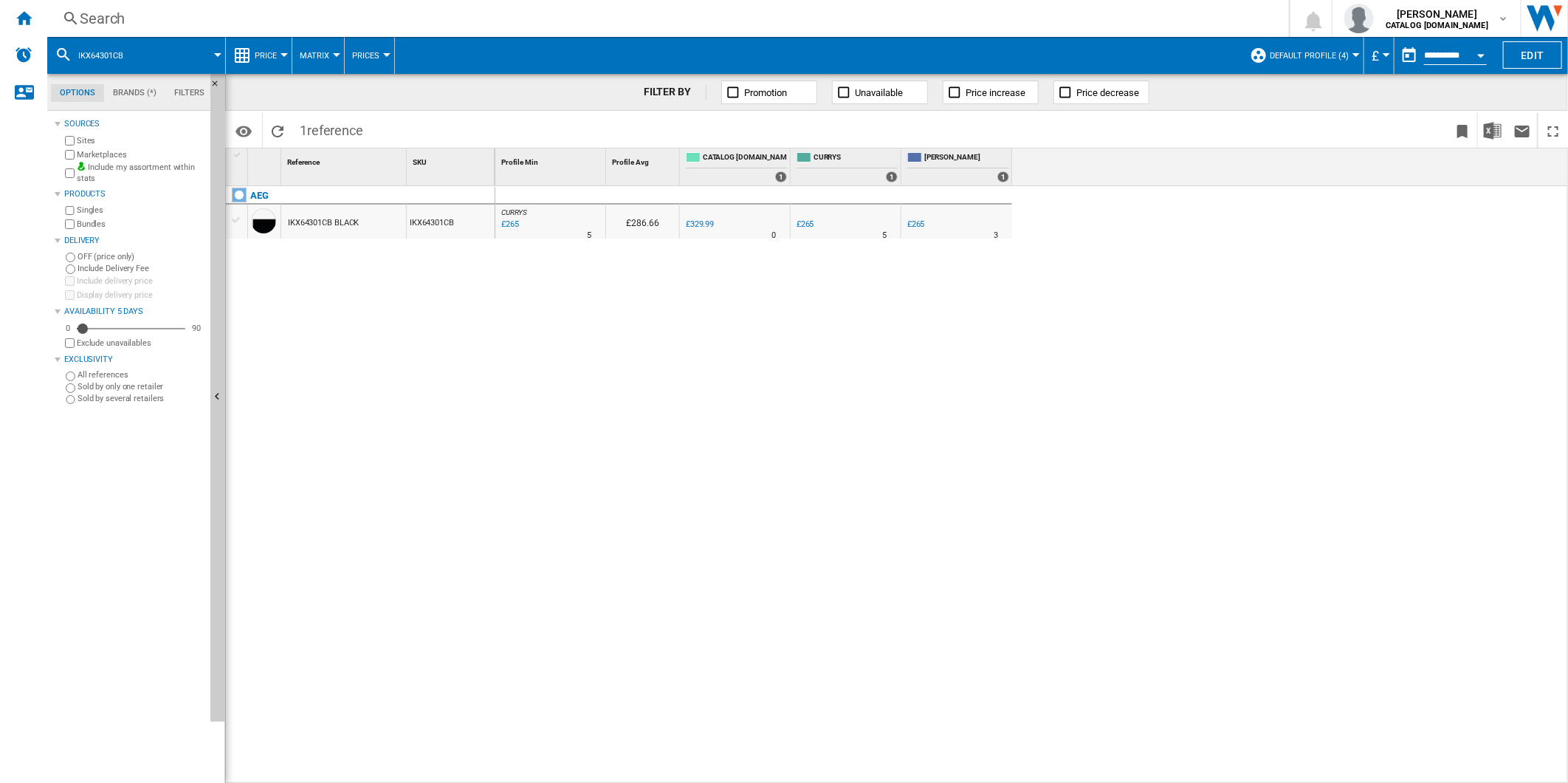
click at [911, 20] on div "Search" at bounding box center [664, 19] width 1171 height 21
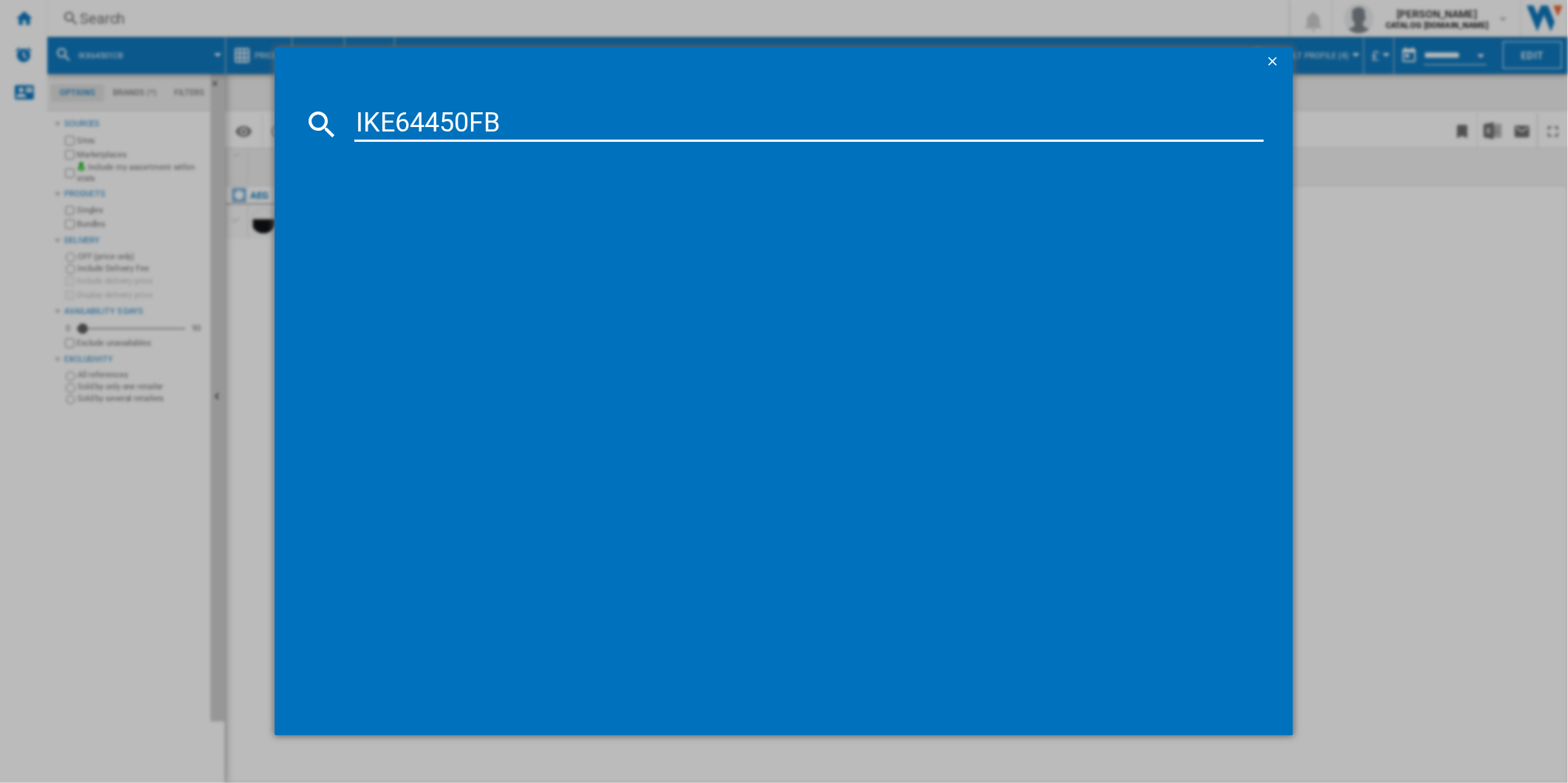
type input "IKE64450FB"
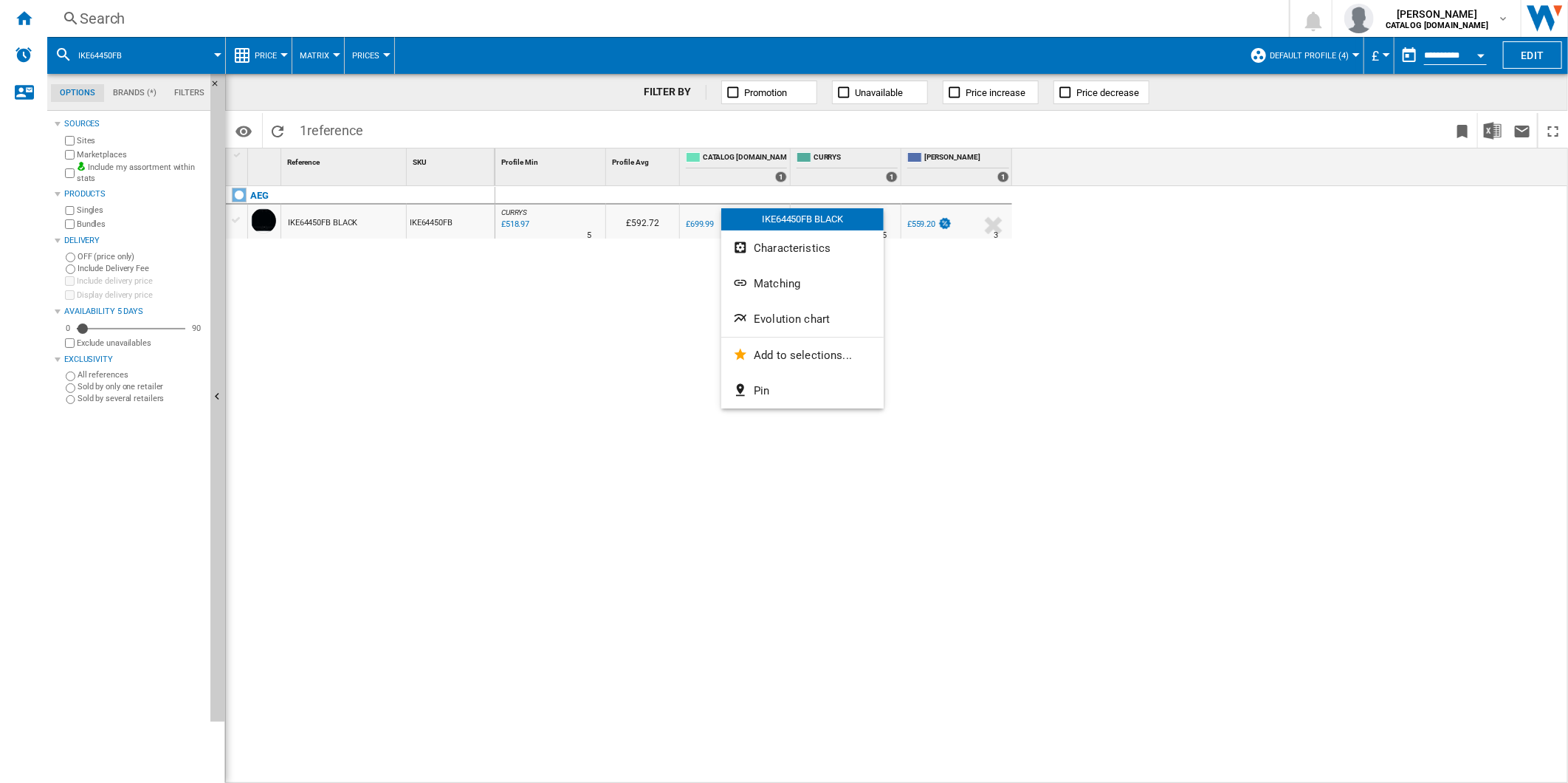
click at [793, 315] on span "Evolution chart" at bounding box center [792, 319] width 76 height 13
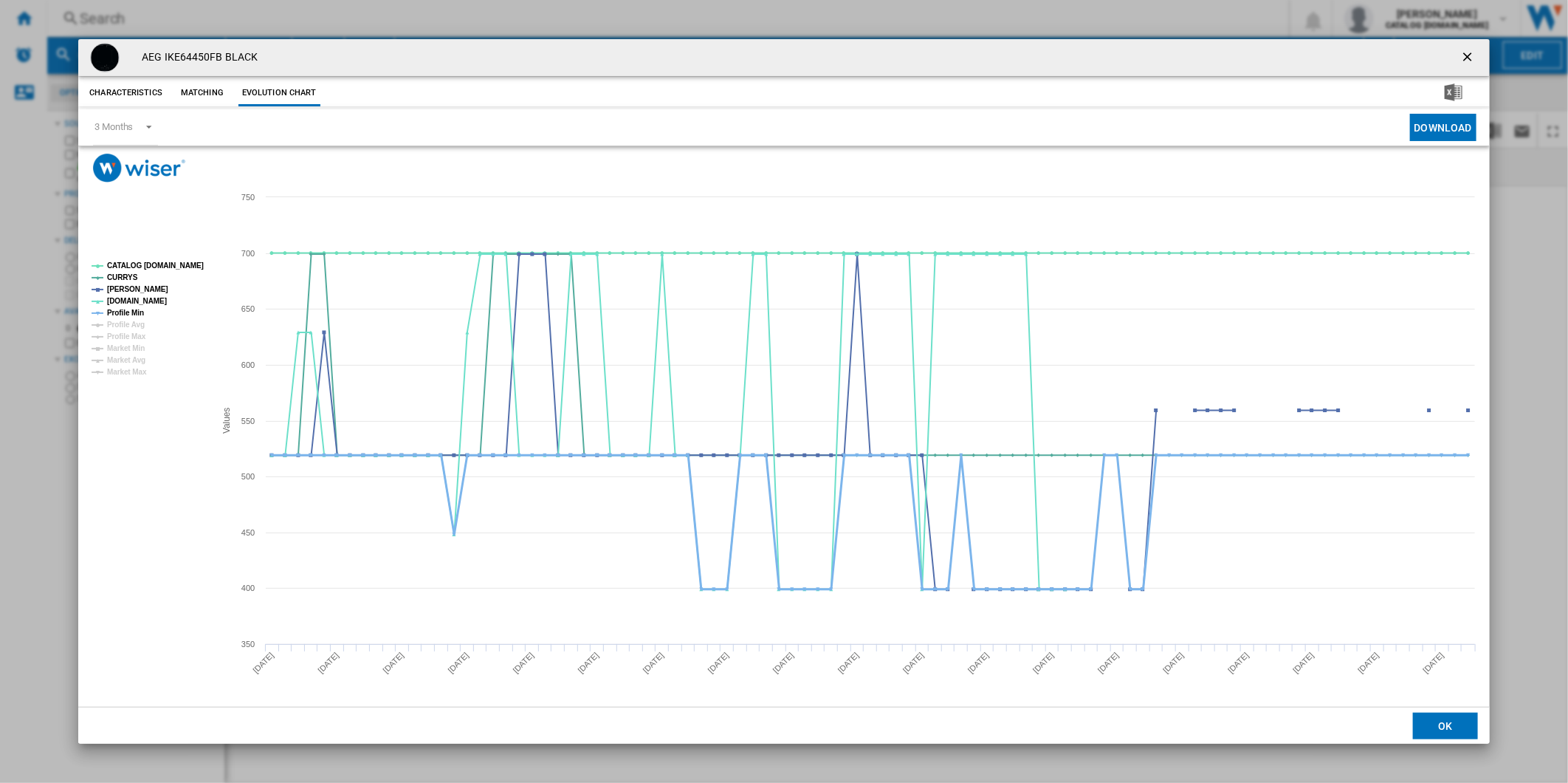
click at [120, 310] on tspan "Profile Min" at bounding box center [126, 313] width 37 height 8
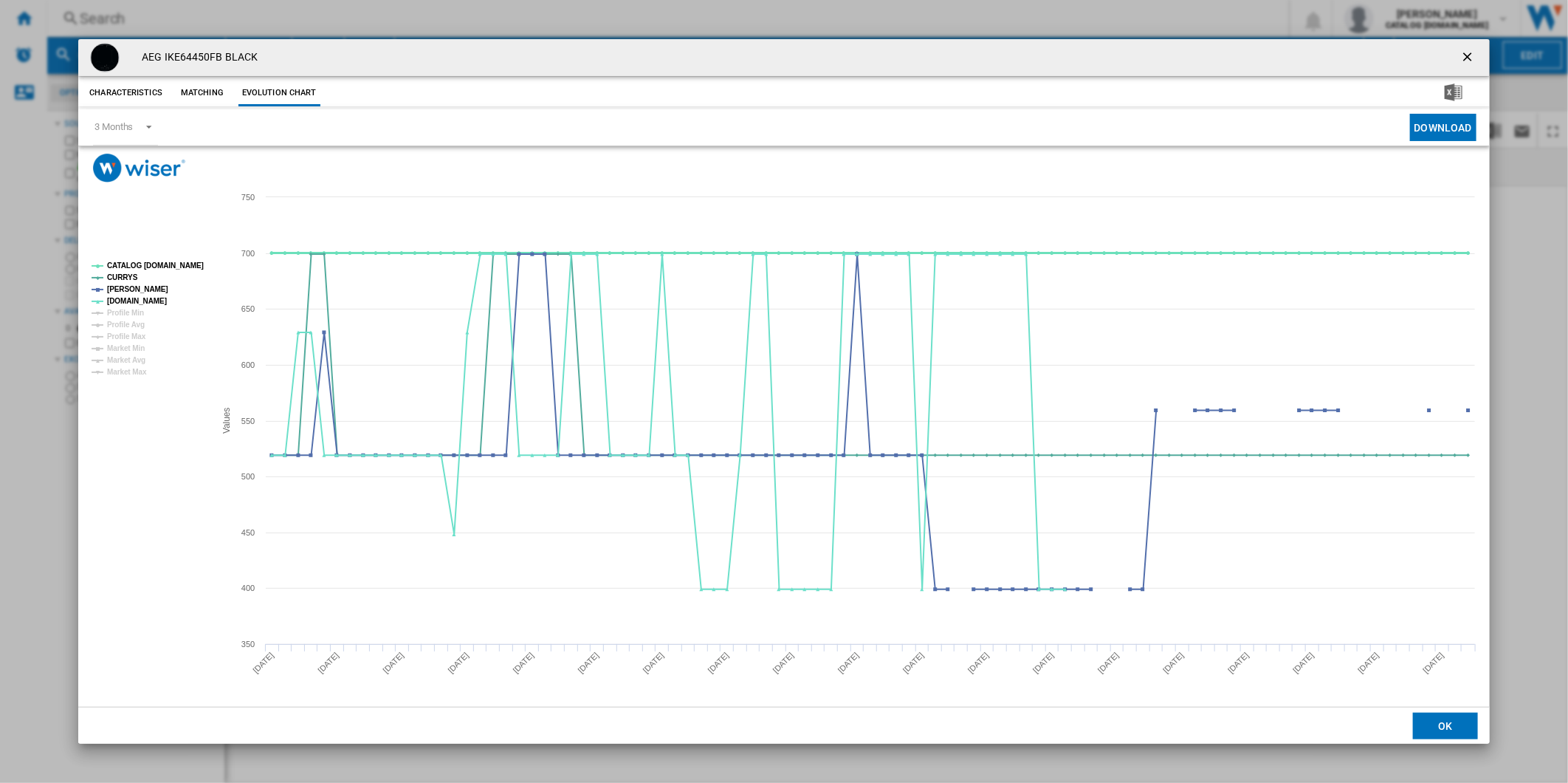
click at [143, 269] on tspan "CATALOG [DOMAIN_NAME]" at bounding box center [156, 265] width 97 height 8
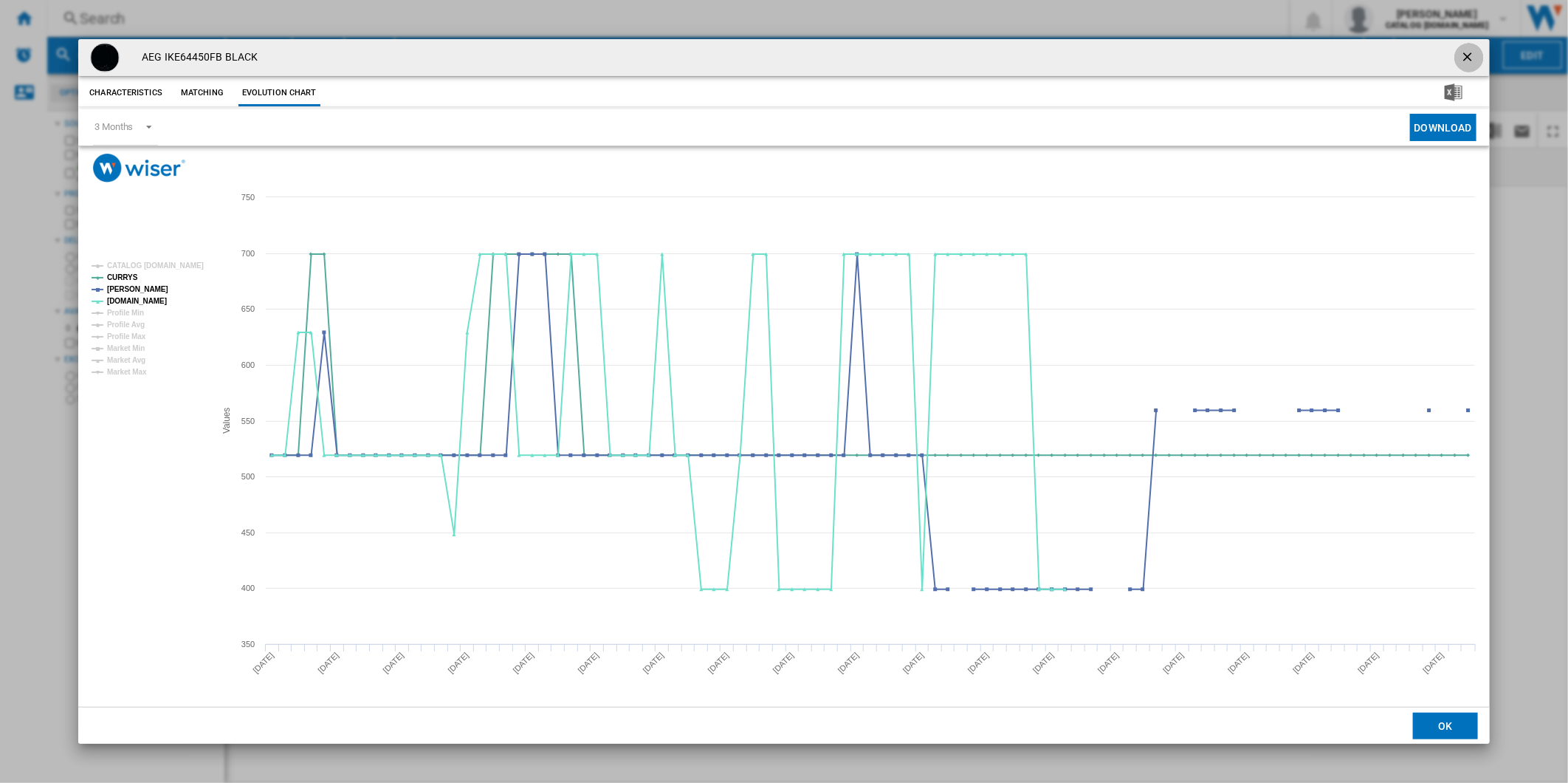
click at [1460, 49] on ng-md-icon "getI18NText('BUTTONS.CLOSE_DIALOG')" at bounding box center [1468, 58] width 18 height 18
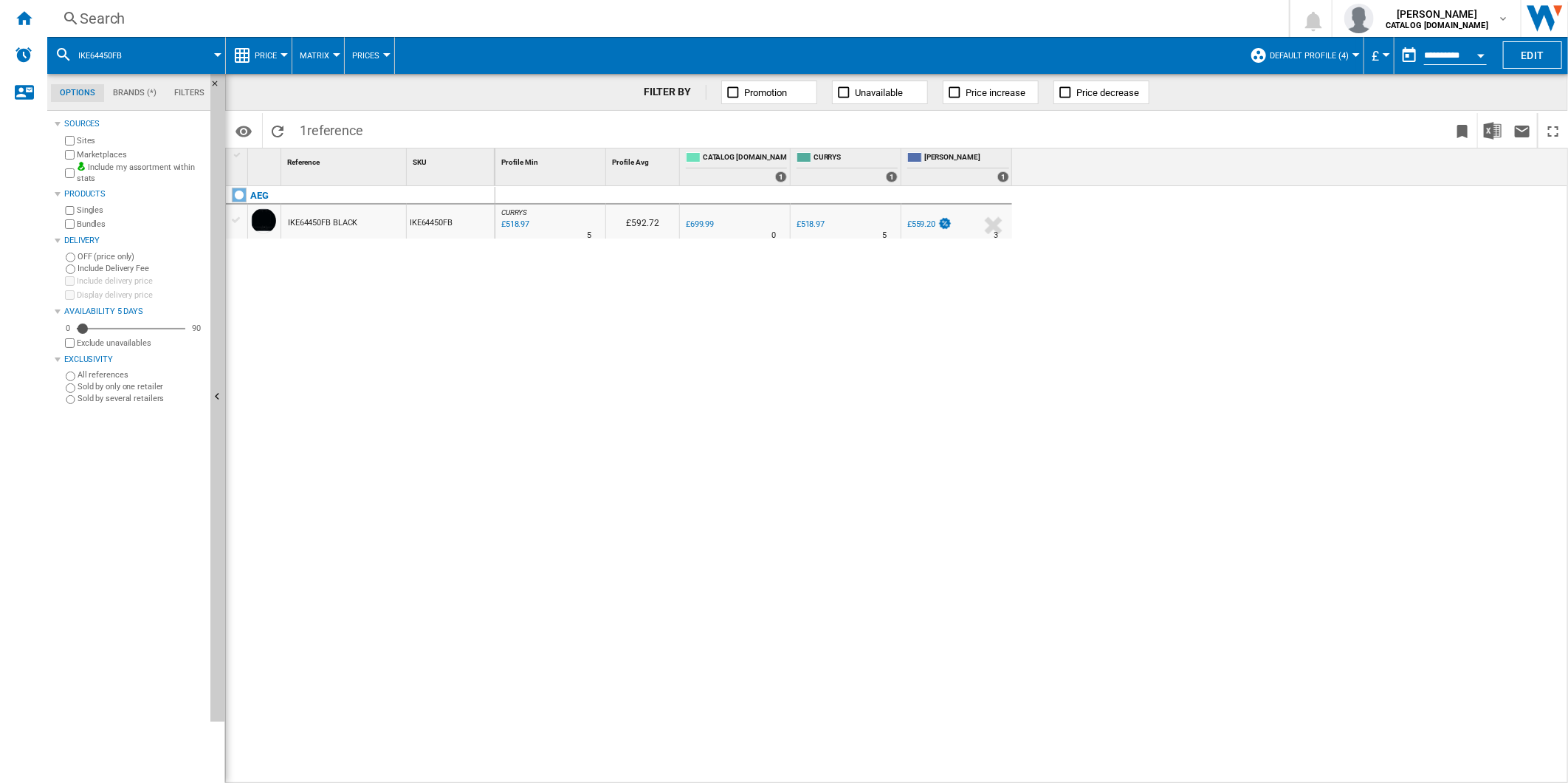
click at [924, 25] on div "Search" at bounding box center [664, 19] width 1171 height 21
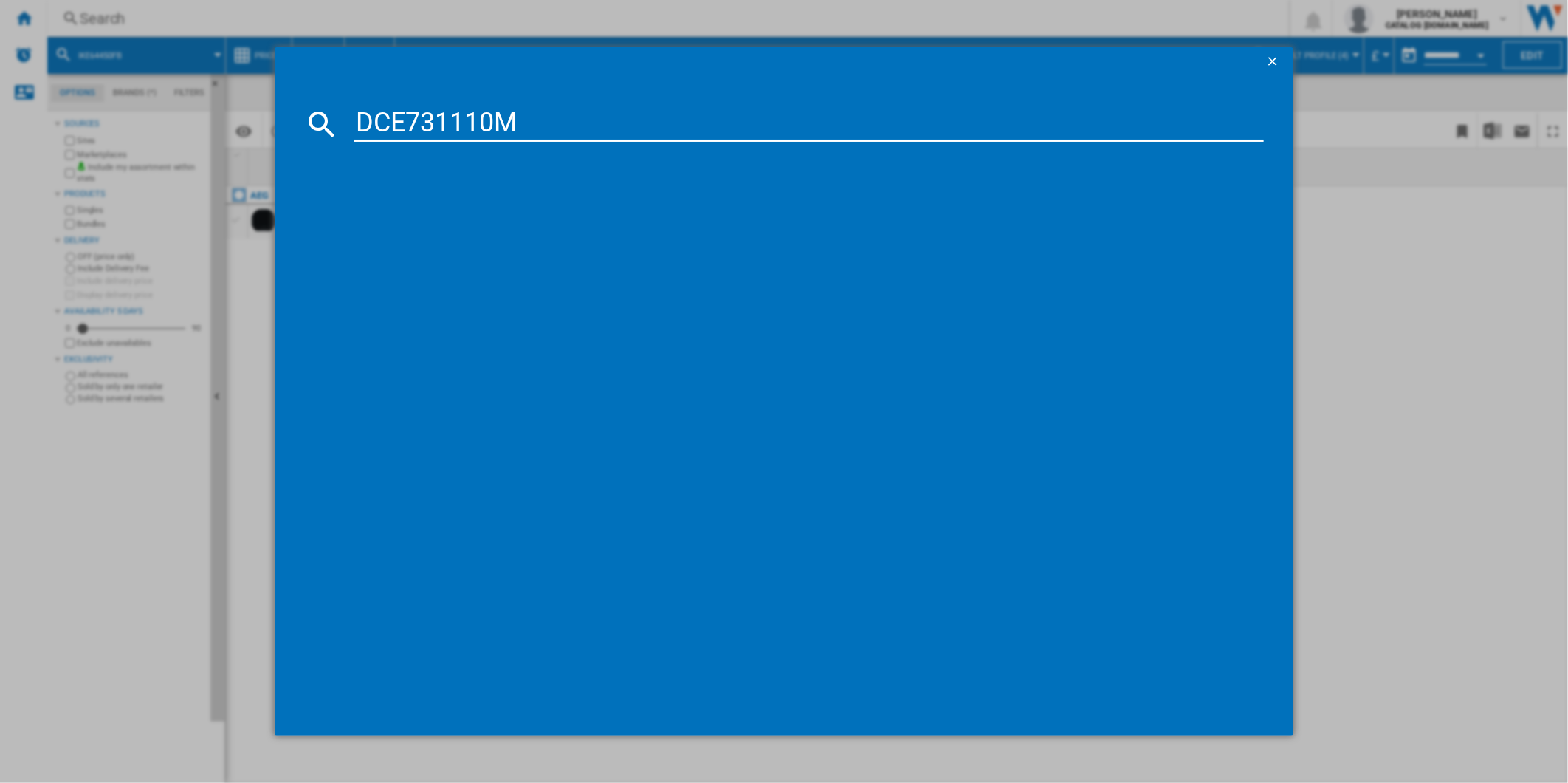
type input "DCE731110M"
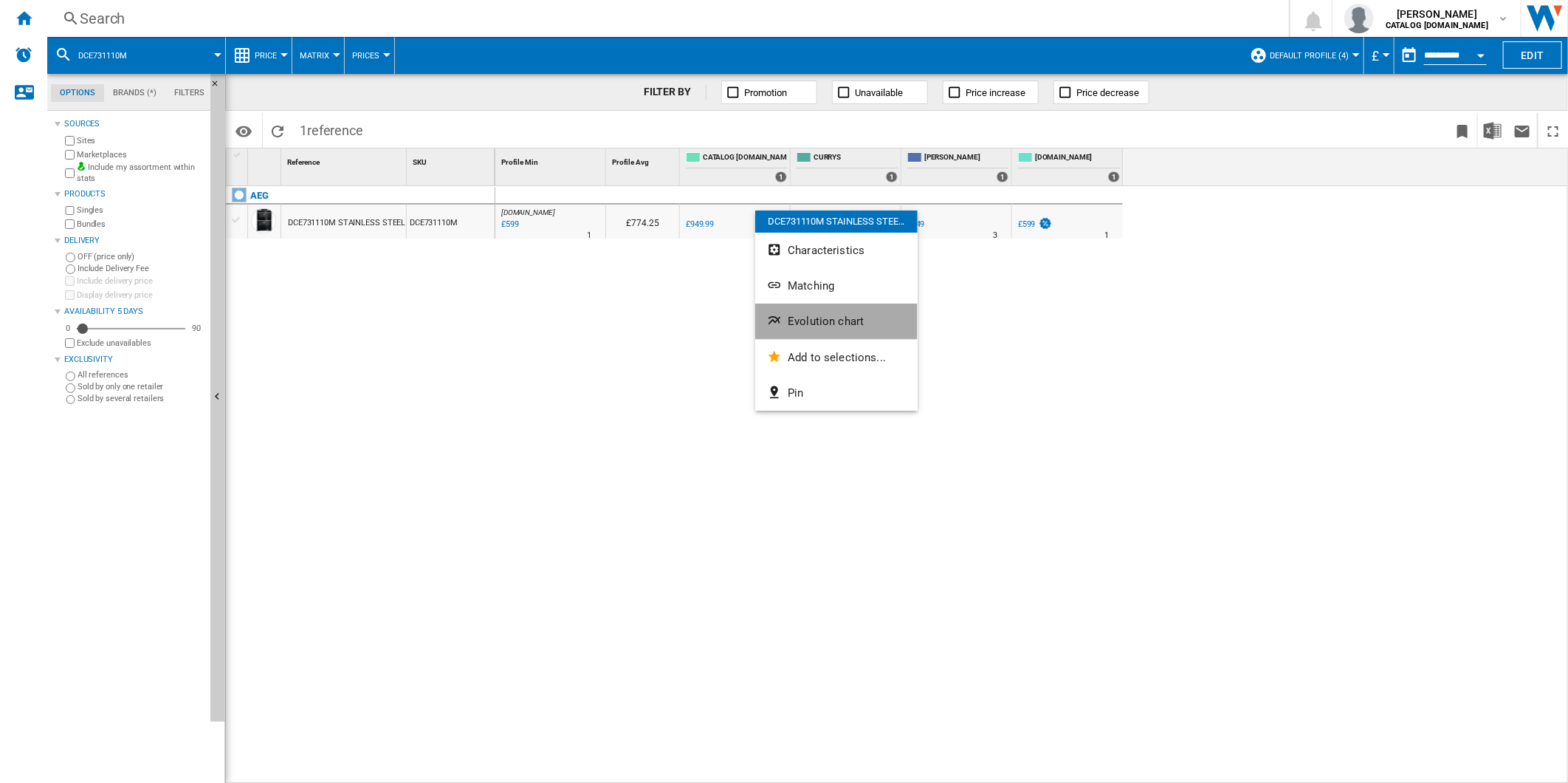
click at [821, 319] on span "Evolution chart" at bounding box center [826, 321] width 76 height 13
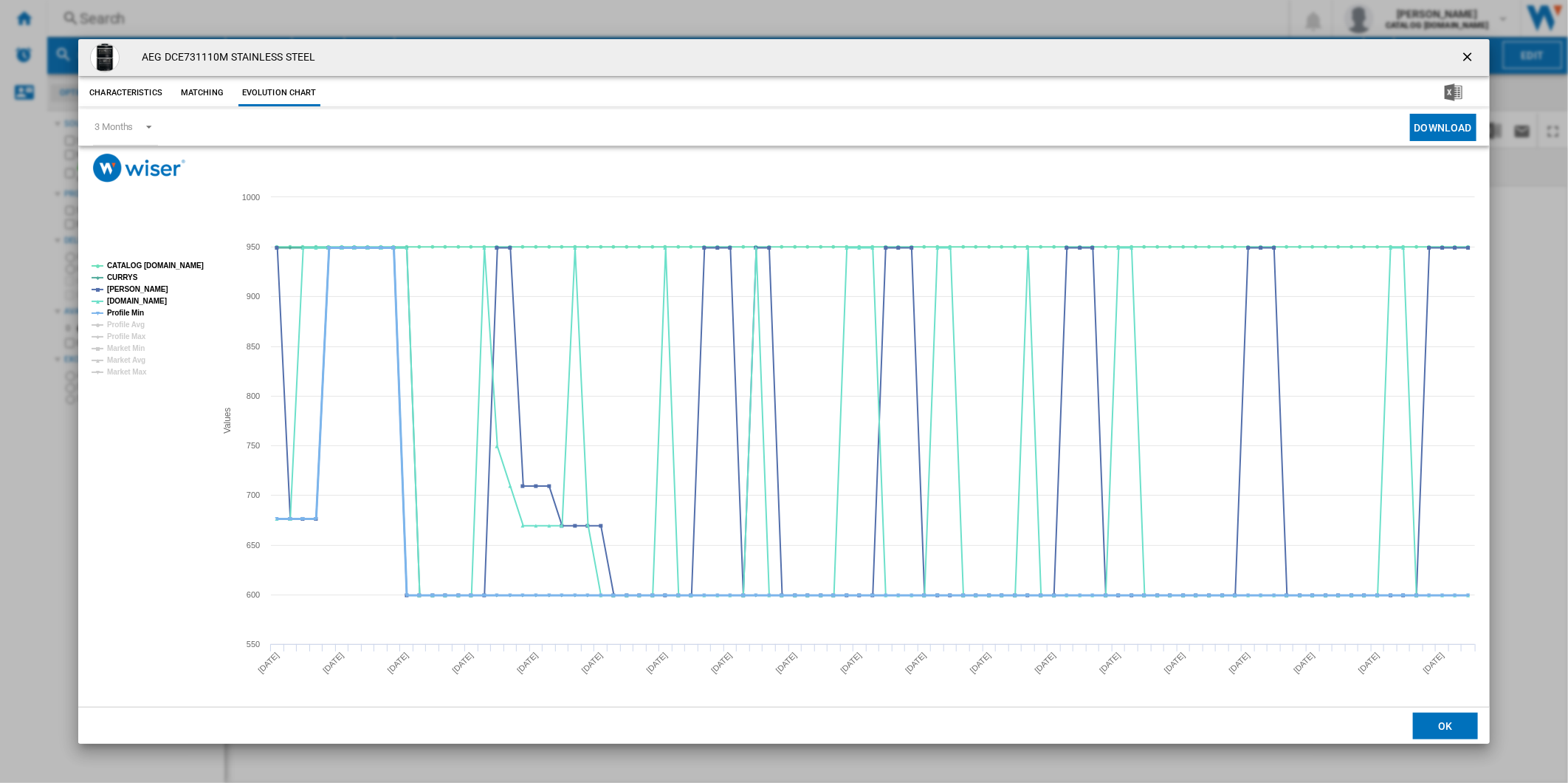
click at [129, 315] on tspan "Profile Min" at bounding box center [126, 313] width 37 height 8
click at [140, 268] on tspan "CATALOG [DOMAIN_NAME]" at bounding box center [156, 265] width 97 height 8
click at [1477, 57] on ng-md-icon "getI18NText('BUTTONS.CLOSE_DIALOG')" at bounding box center [1468, 58] width 18 height 18
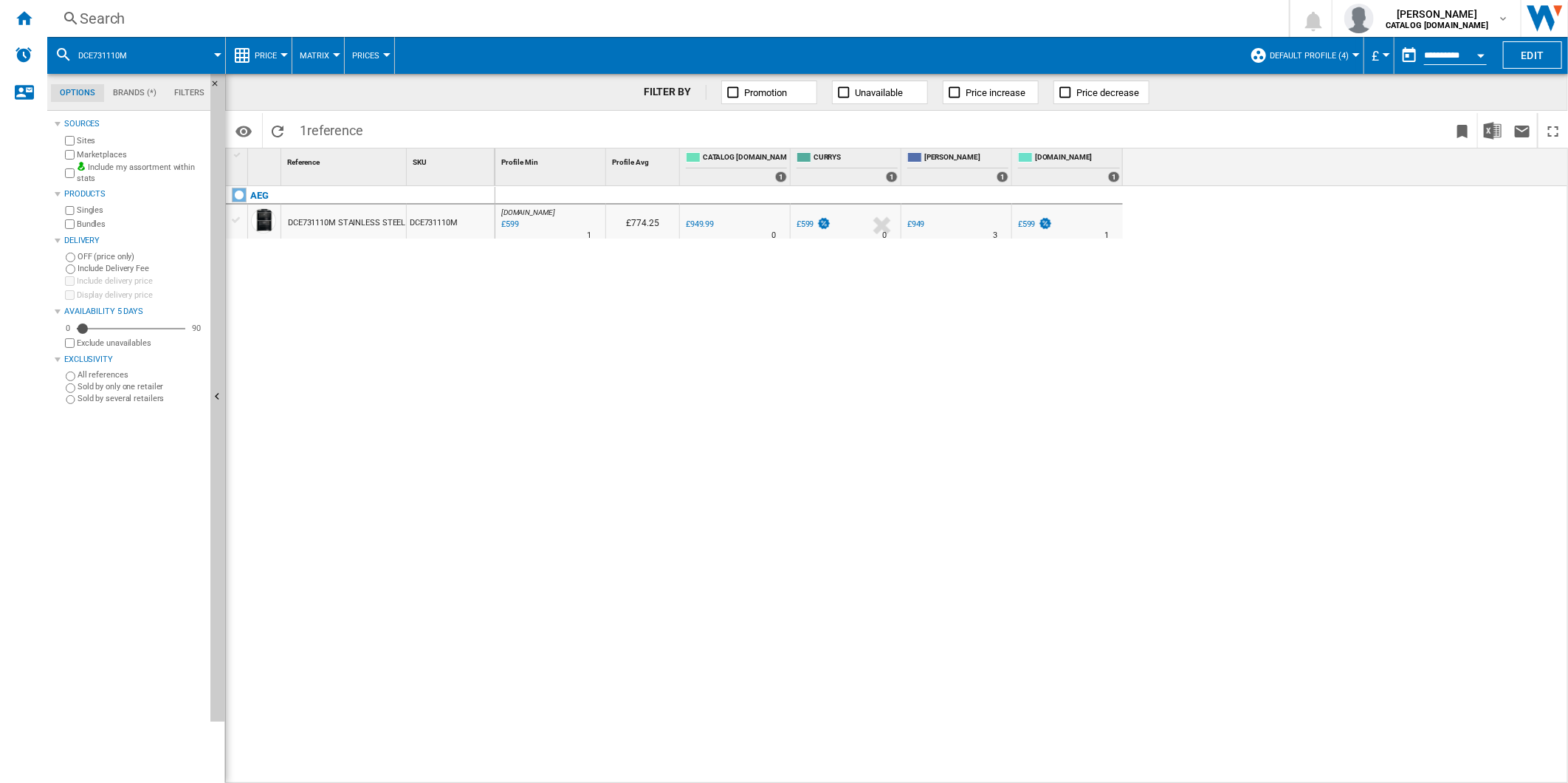
click at [844, 19] on div "Search" at bounding box center [664, 19] width 1171 height 21
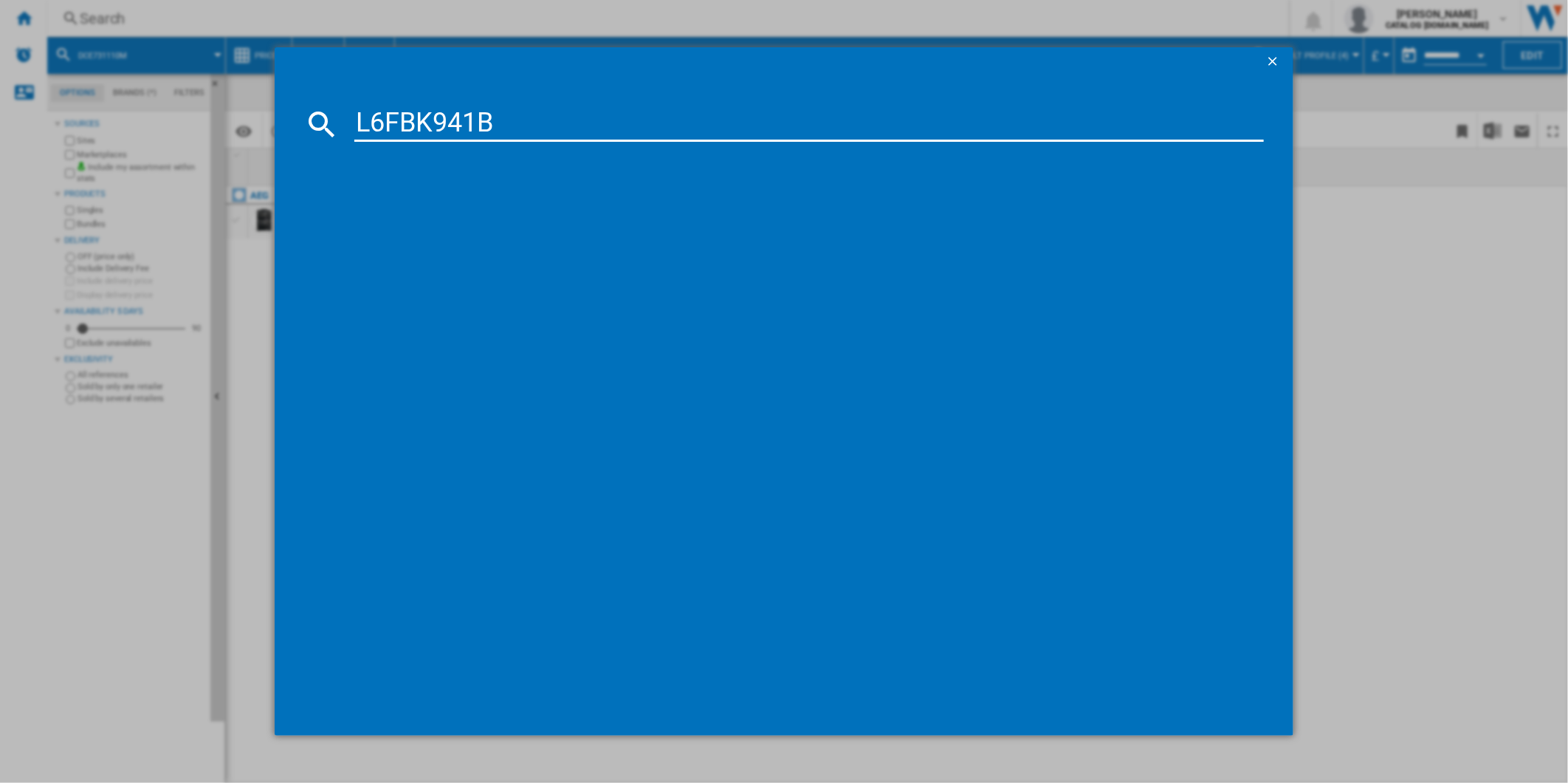
type input "L6FBK941B"
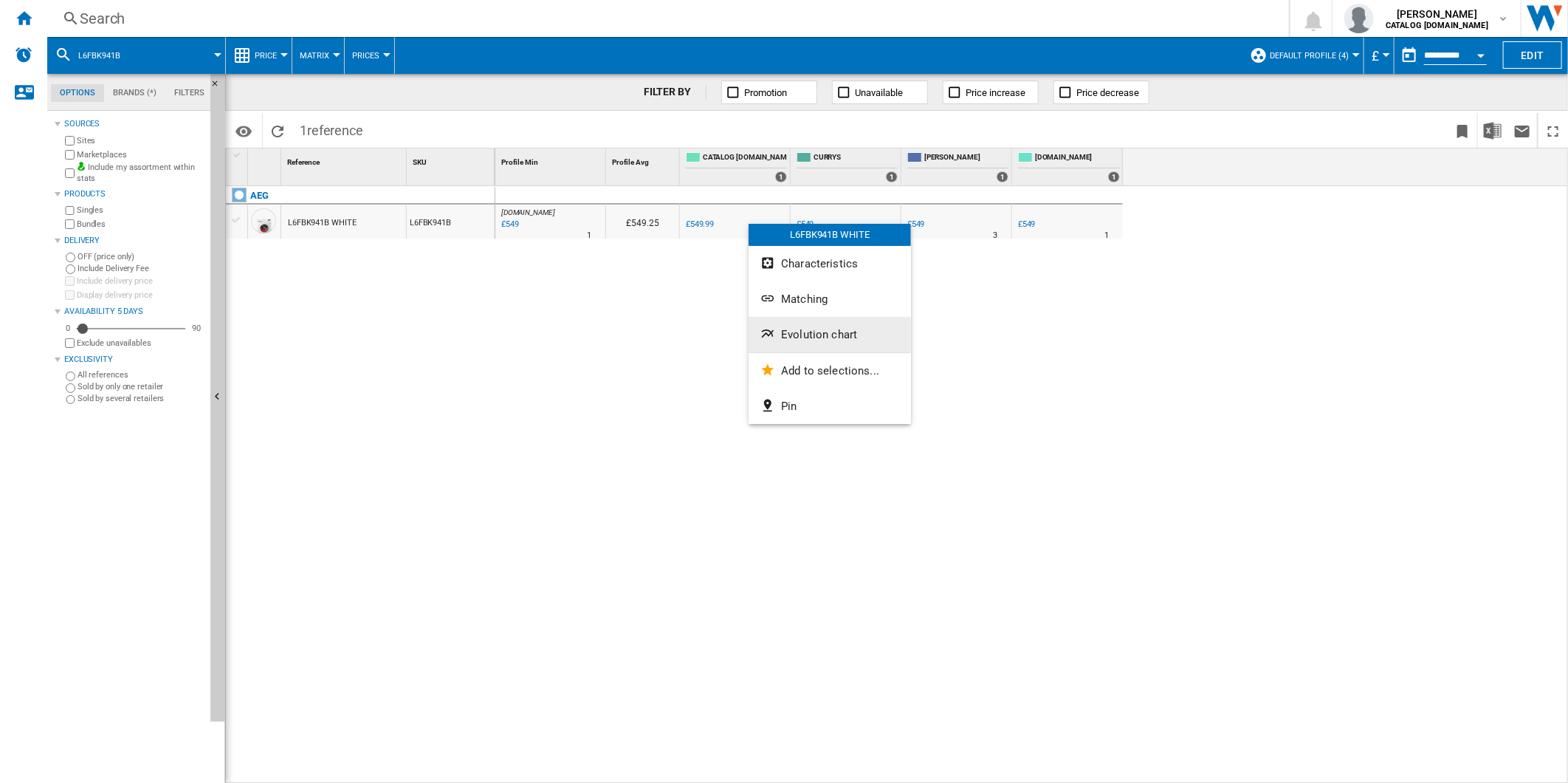
click at [854, 334] on button "Evolution chart" at bounding box center [829, 334] width 162 height 35
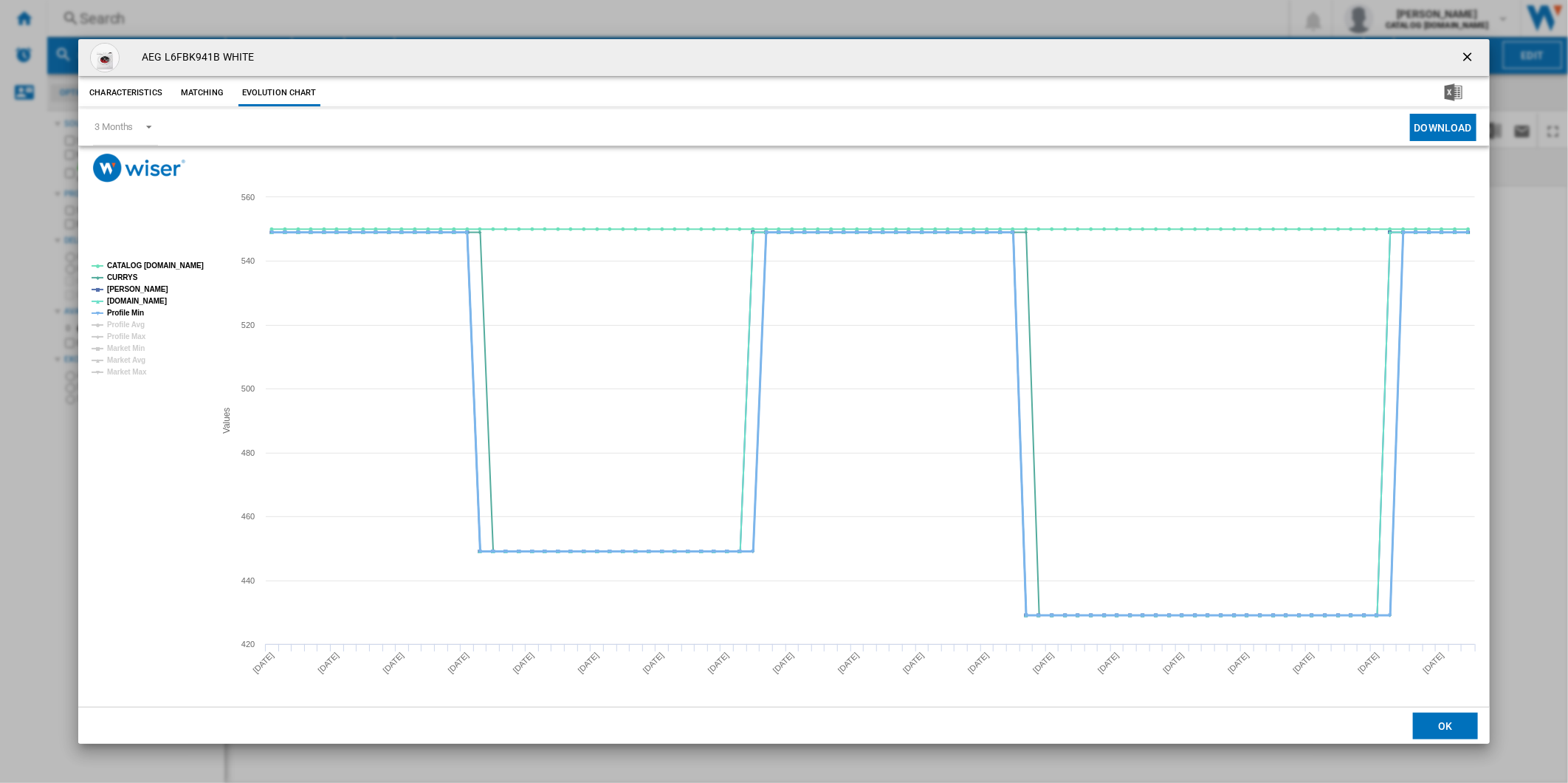
click at [128, 314] on tspan "Profile Min" at bounding box center [126, 313] width 37 height 8
click at [133, 266] on tspan "CATALOG [DOMAIN_NAME]" at bounding box center [156, 265] width 97 height 8
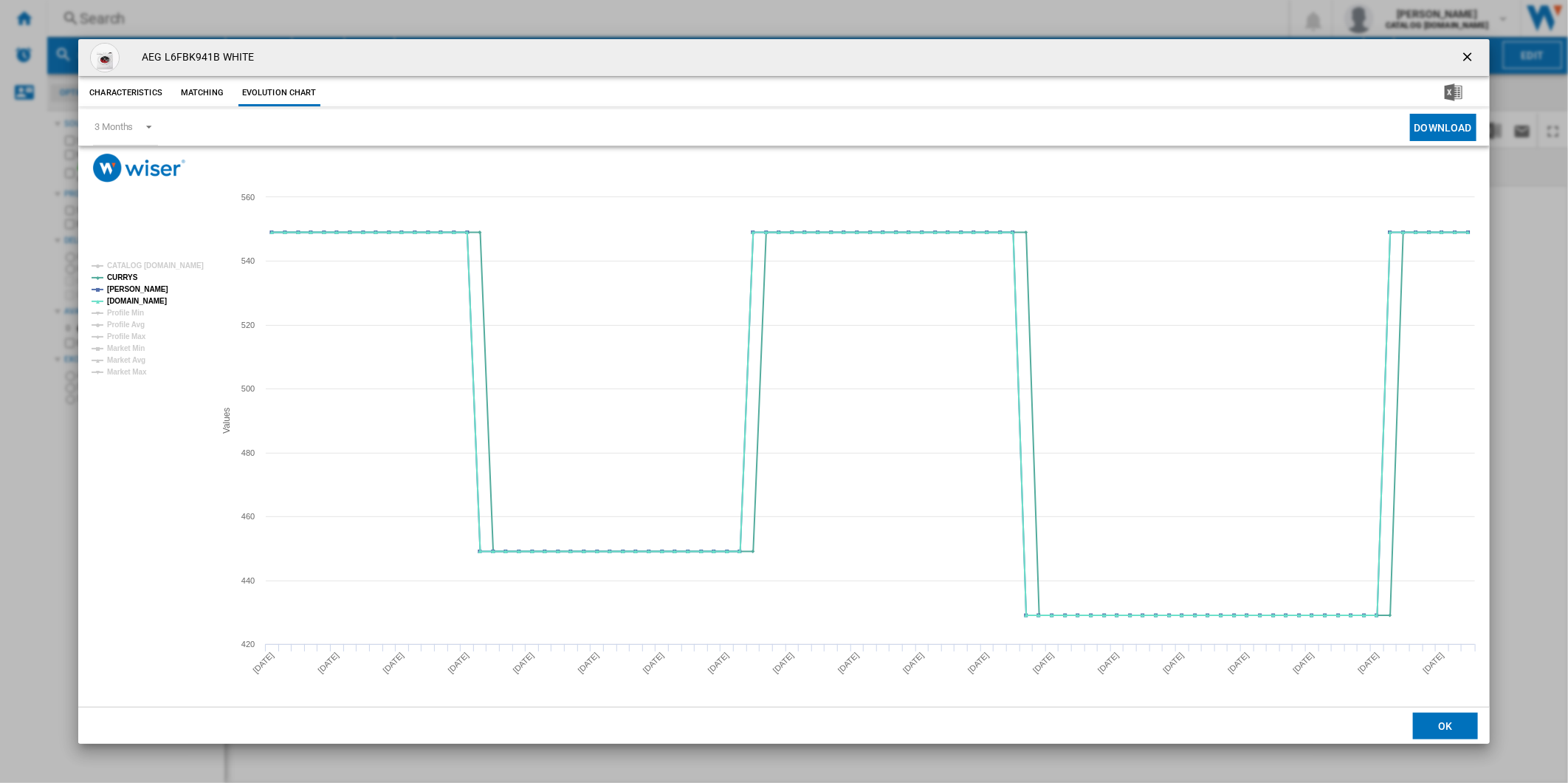
click at [1469, 57] on ng-md-icon "getI18NText('BUTTONS.CLOSE_DIALOG')" at bounding box center [1468, 58] width 18 height 18
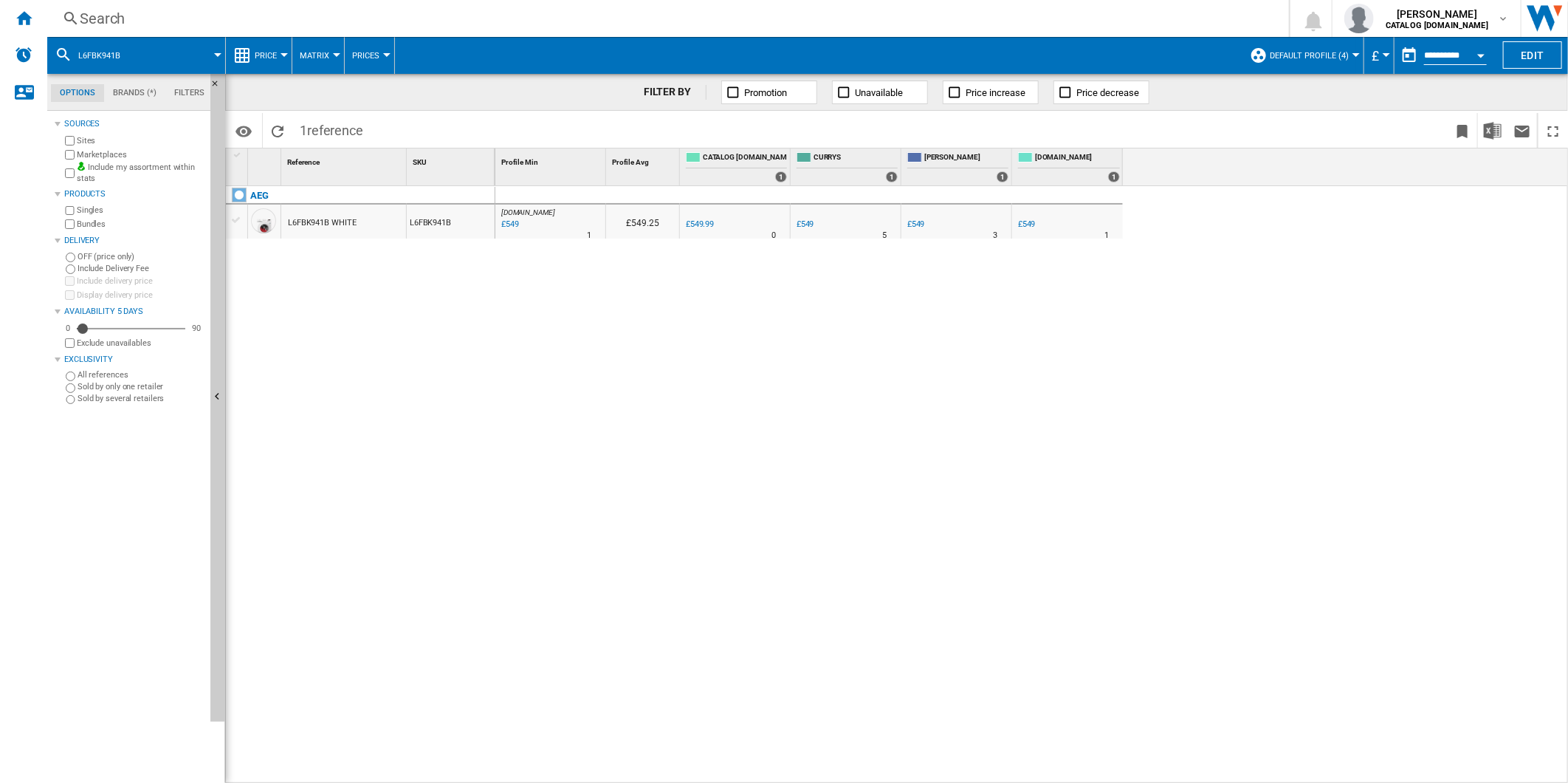
click at [928, 12] on div "Search" at bounding box center [664, 19] width 1171 height 21
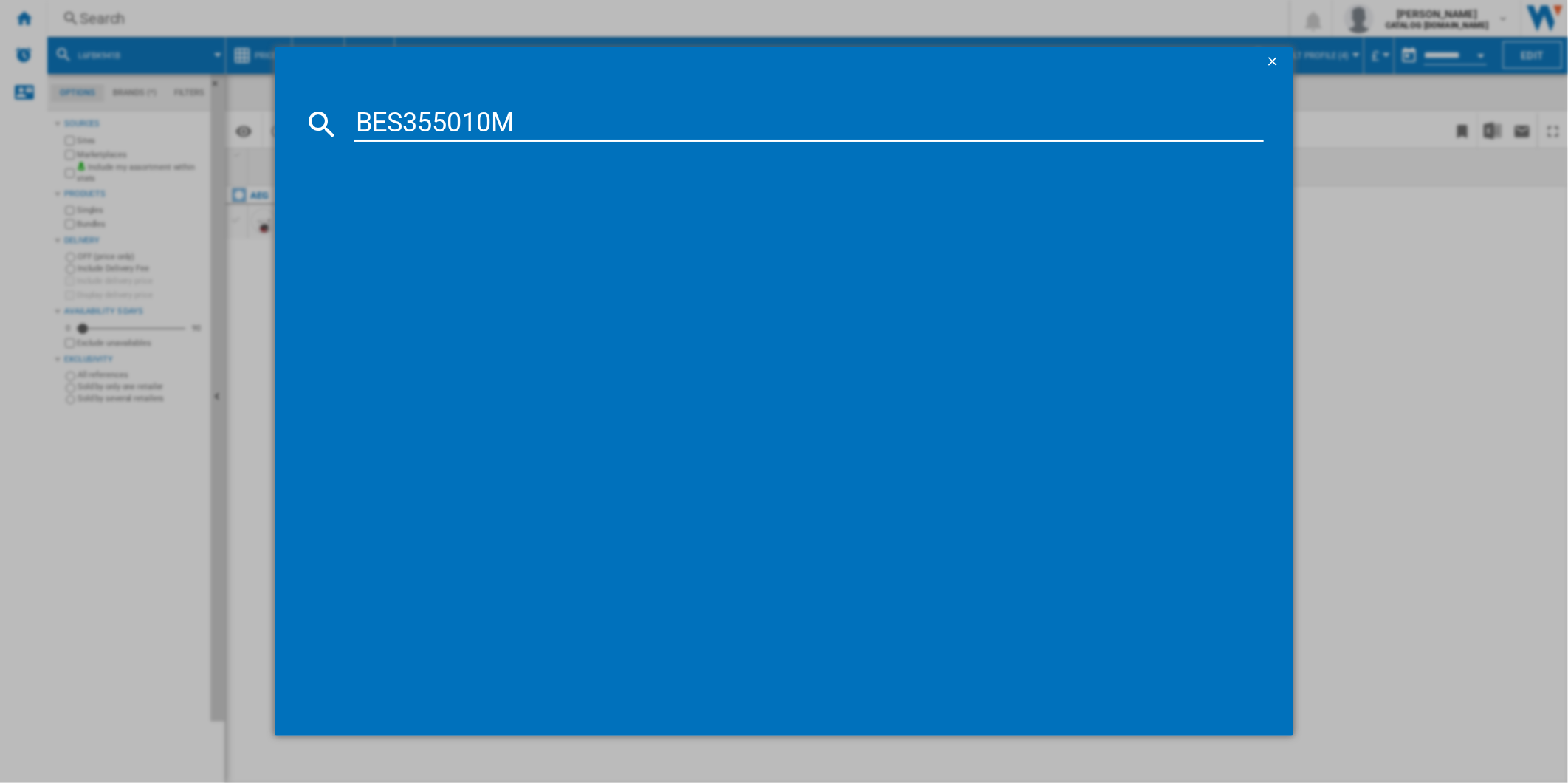
type input "BES355010M"
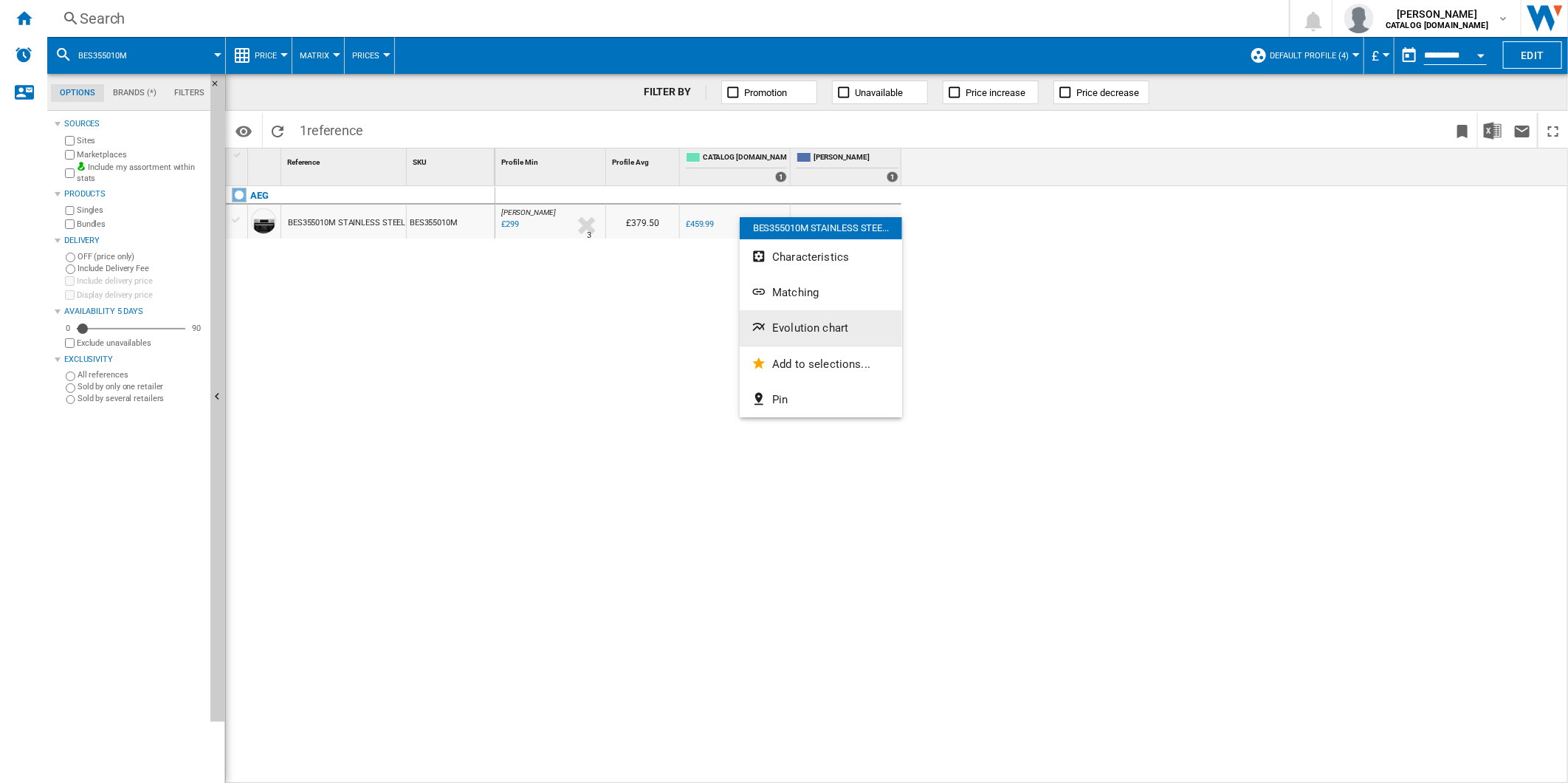
click at [798, 313] on button "Evolution chart" at bounding box center [821, 328] width 162 height 35
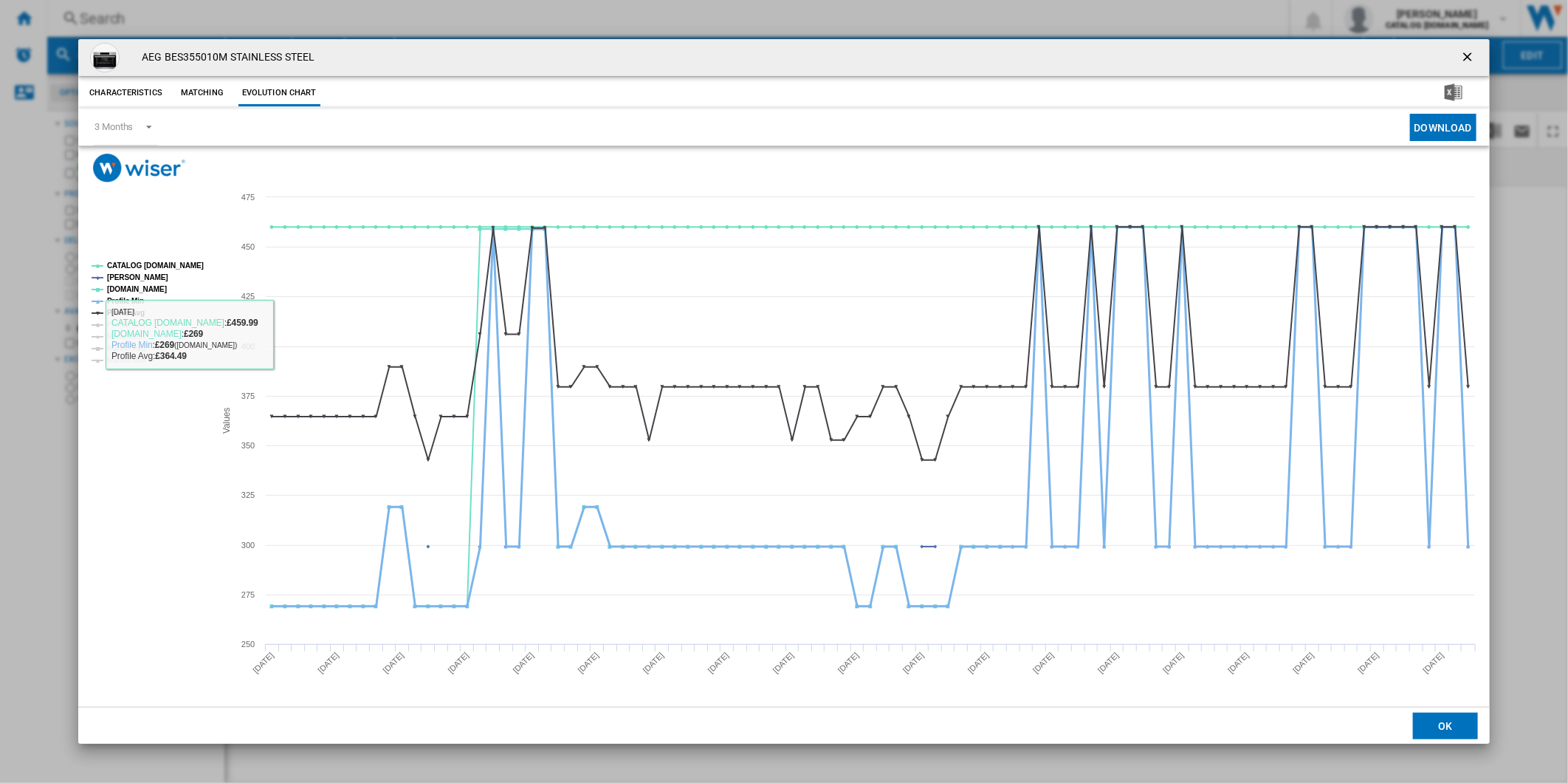
click at [126, 305] on tspan "Profile Min" at bounding box center [126, 301] width 37 height 8
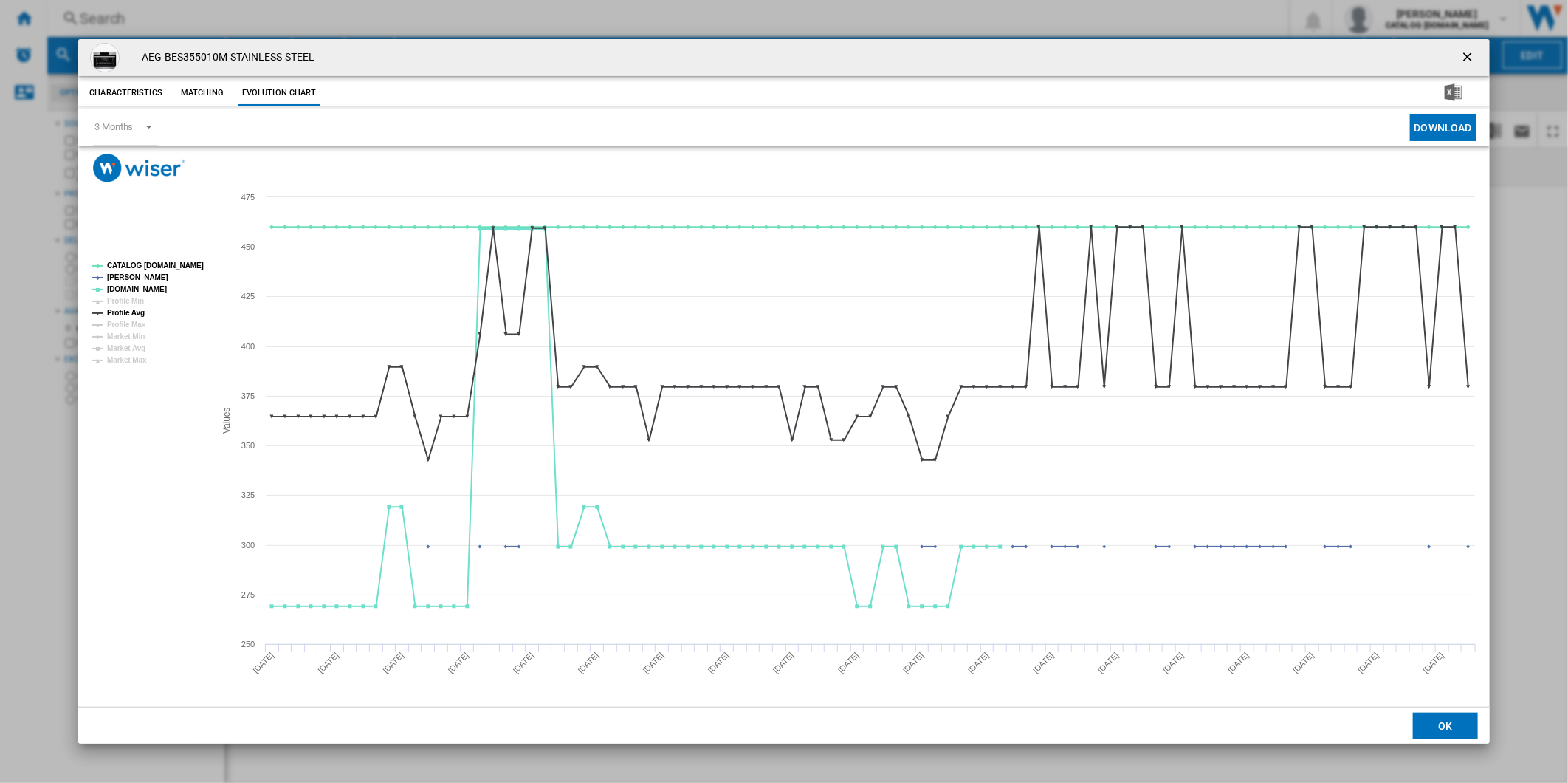
click at [126, 301] on tspan "Profile Min" at bounding box center [126, 301] width 37 height 8
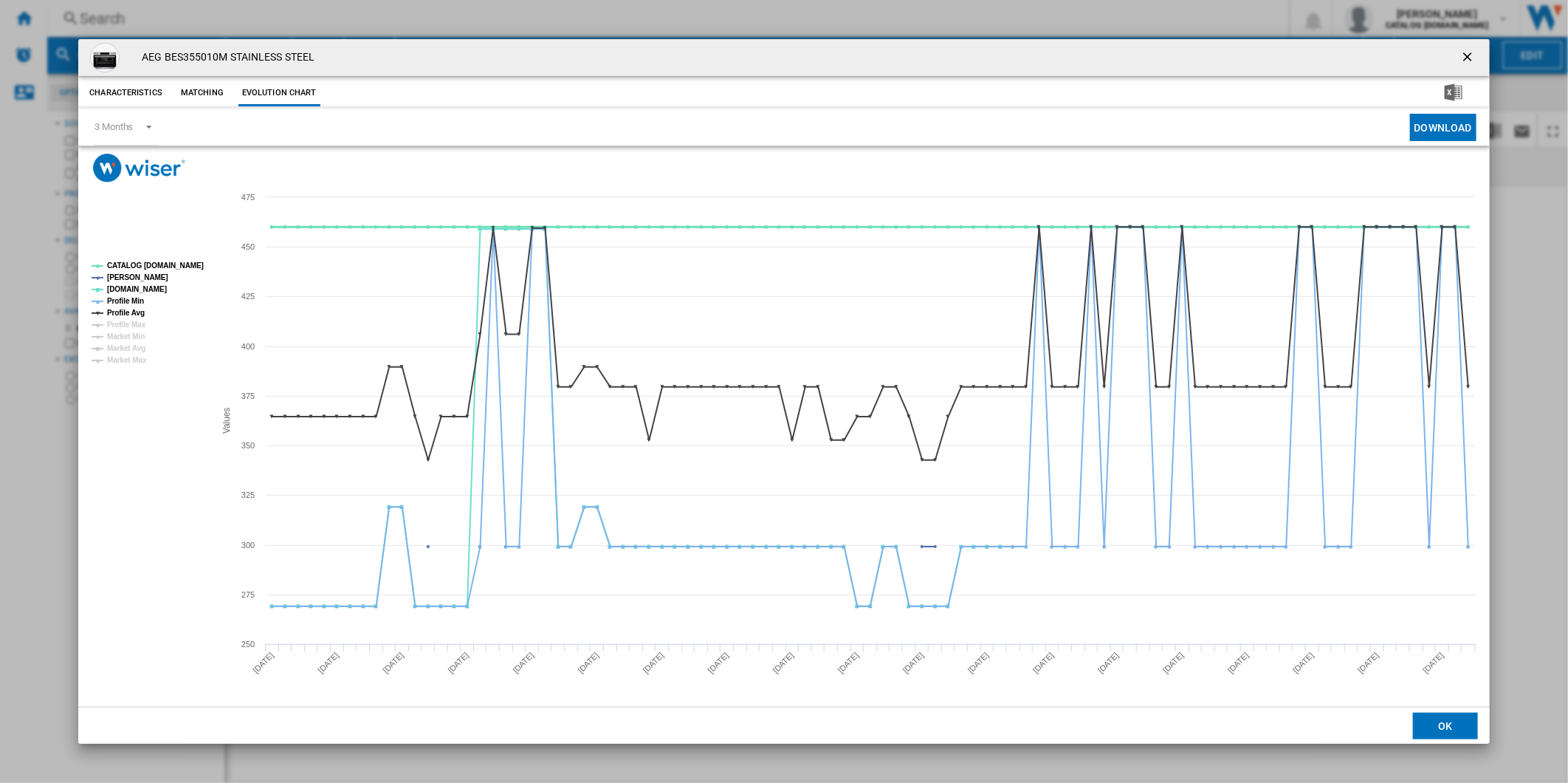
click at [150, 266] on tspan "CATALOG [DOMAIN_NAME]" at bounding box center [156, 265] width 97 height 8
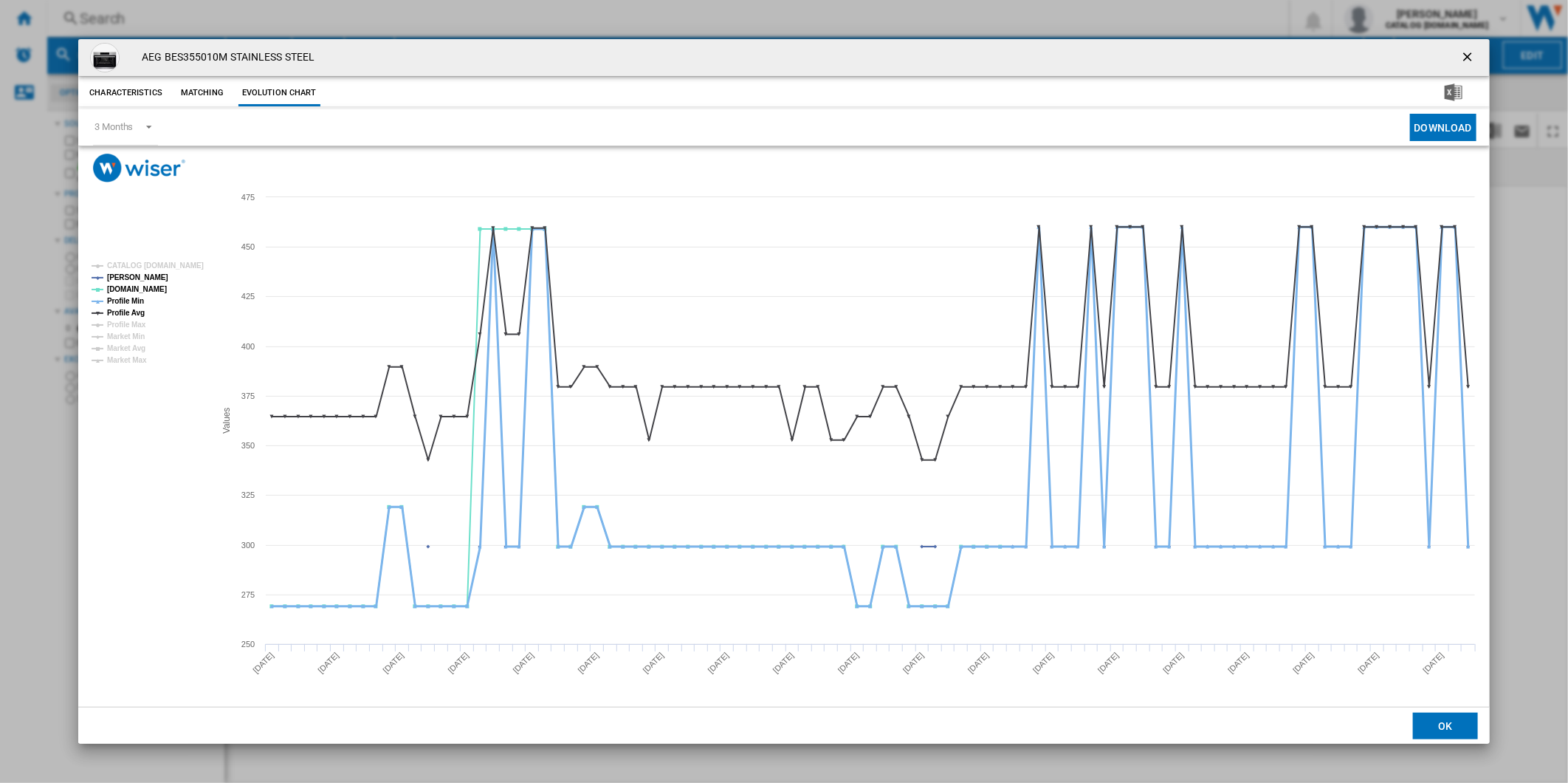
click at [137, 300] on tspan "Profile Min" at bounding box center [126, 301] width 37 height 8
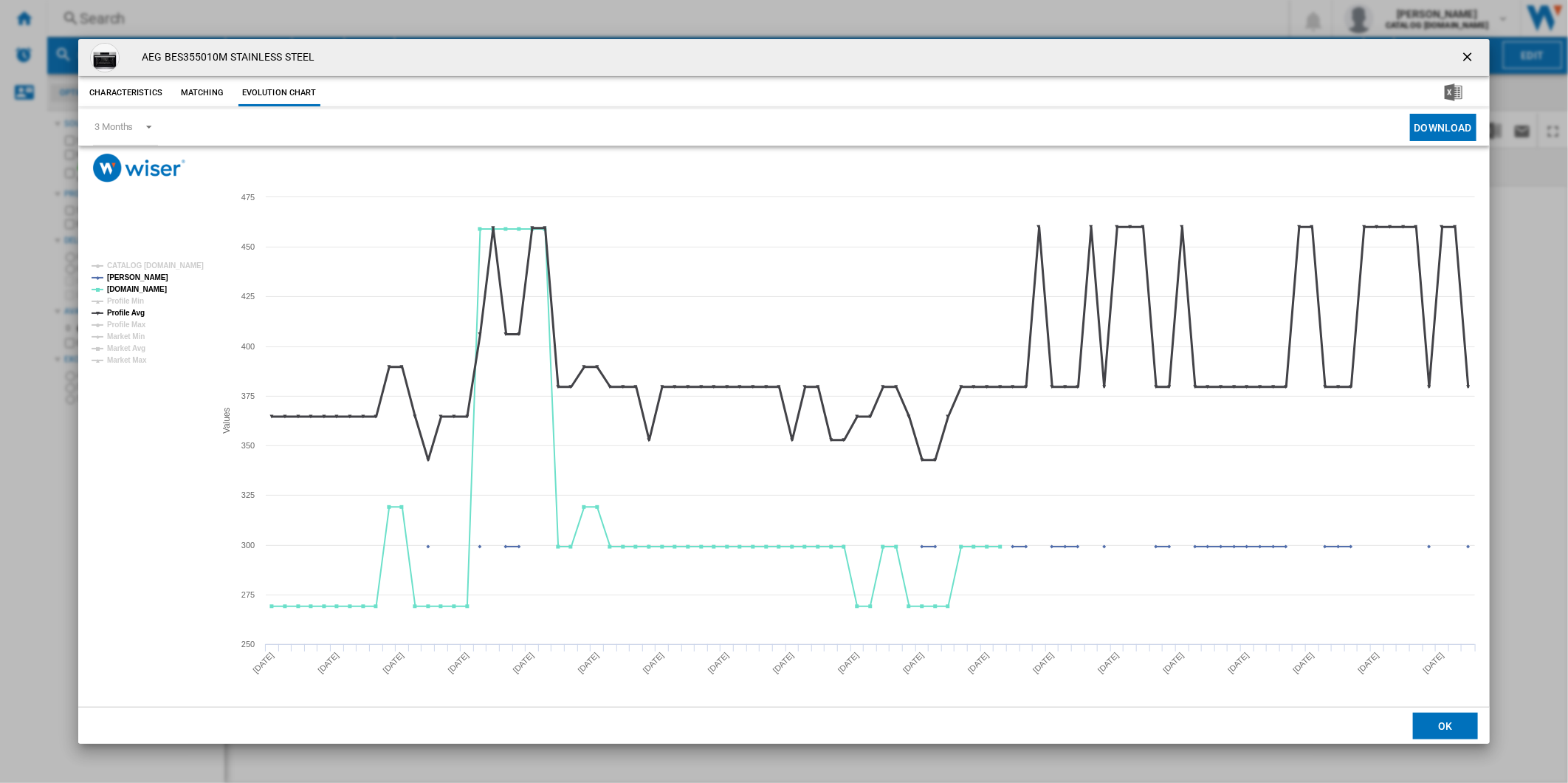
click at [132, 311] on tspan "Profile Avg" at bounding box center [126, 313] width 37 height 8
